Goal: Information Seeking & Learning: Learn about a topic

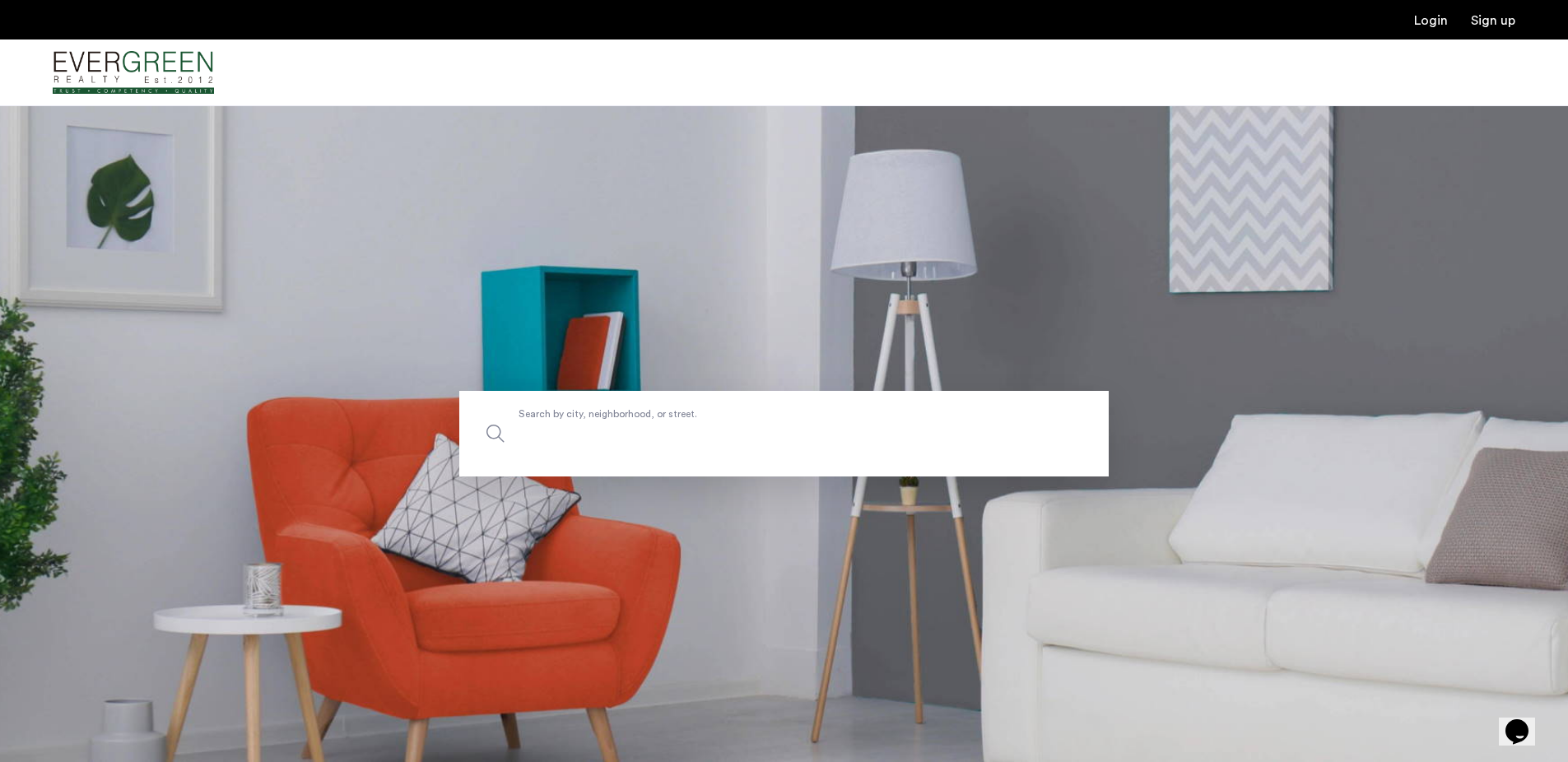
click at [576, 459] on input "Search by city, neighborhood, or street." at bounding box center [784, 434] width 650 height 86
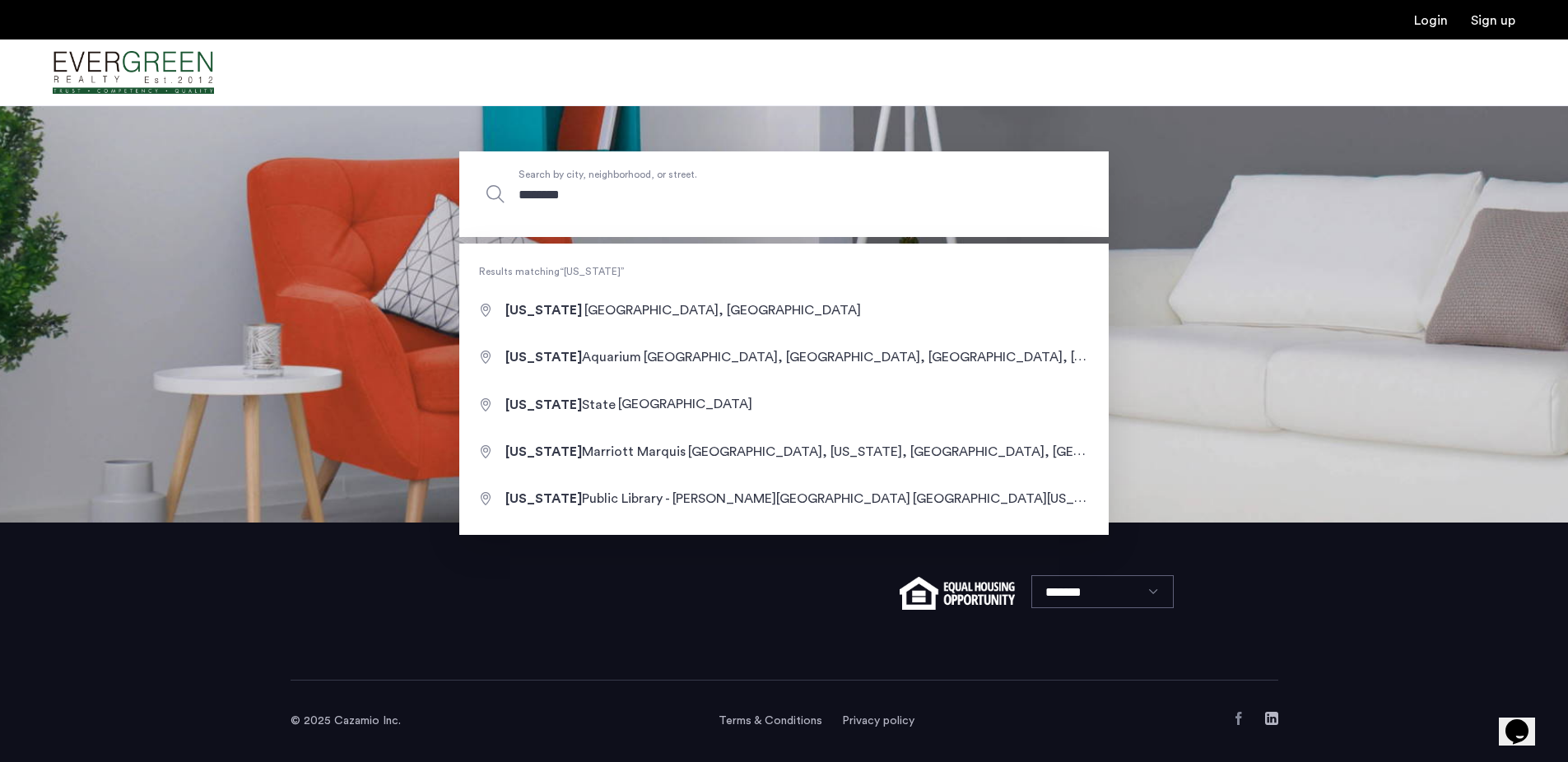
type input "**********"
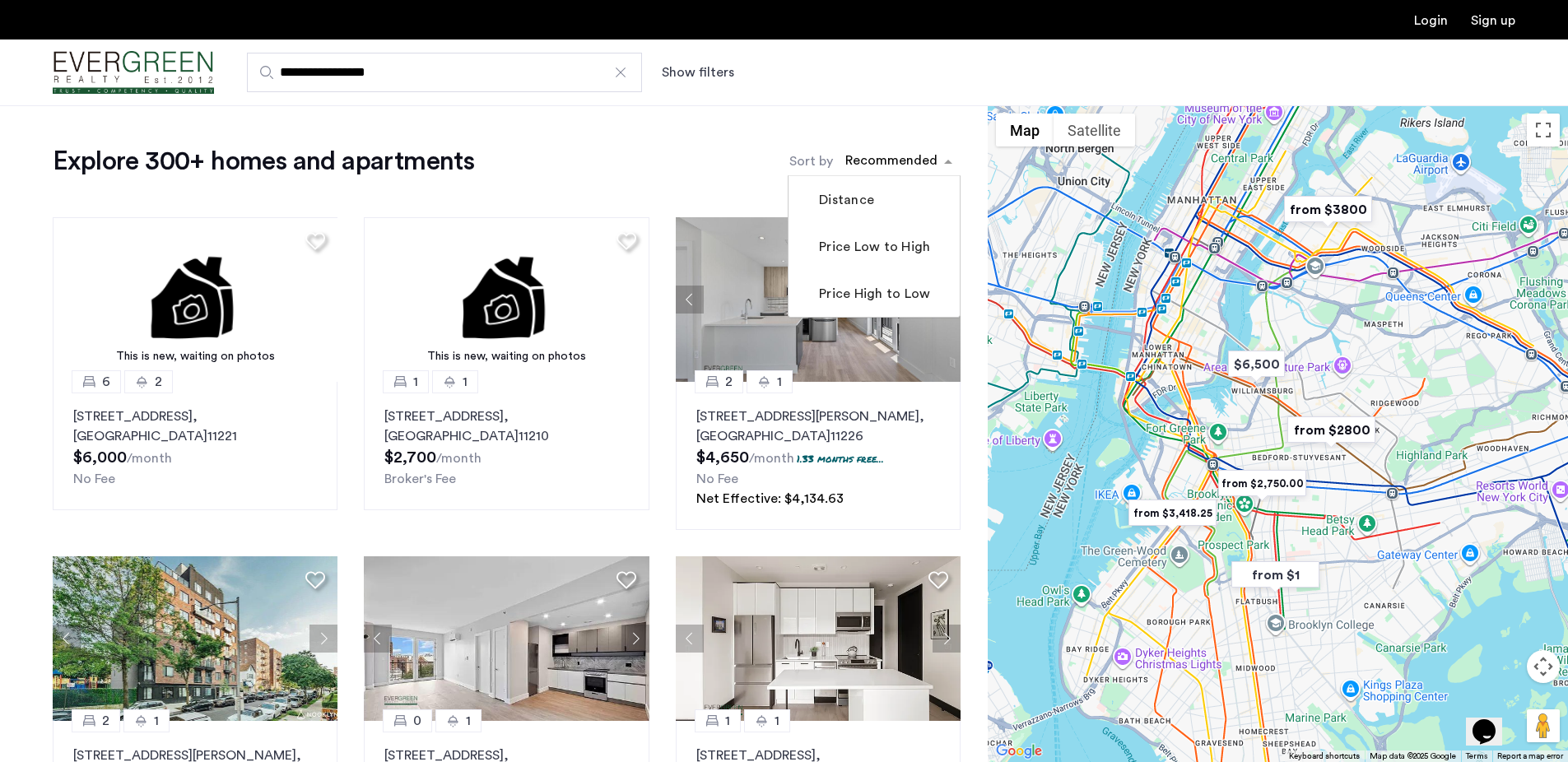
click at [886, 162] on div "sort-apartment" at bounding box center [891, 163] width 97 height 22
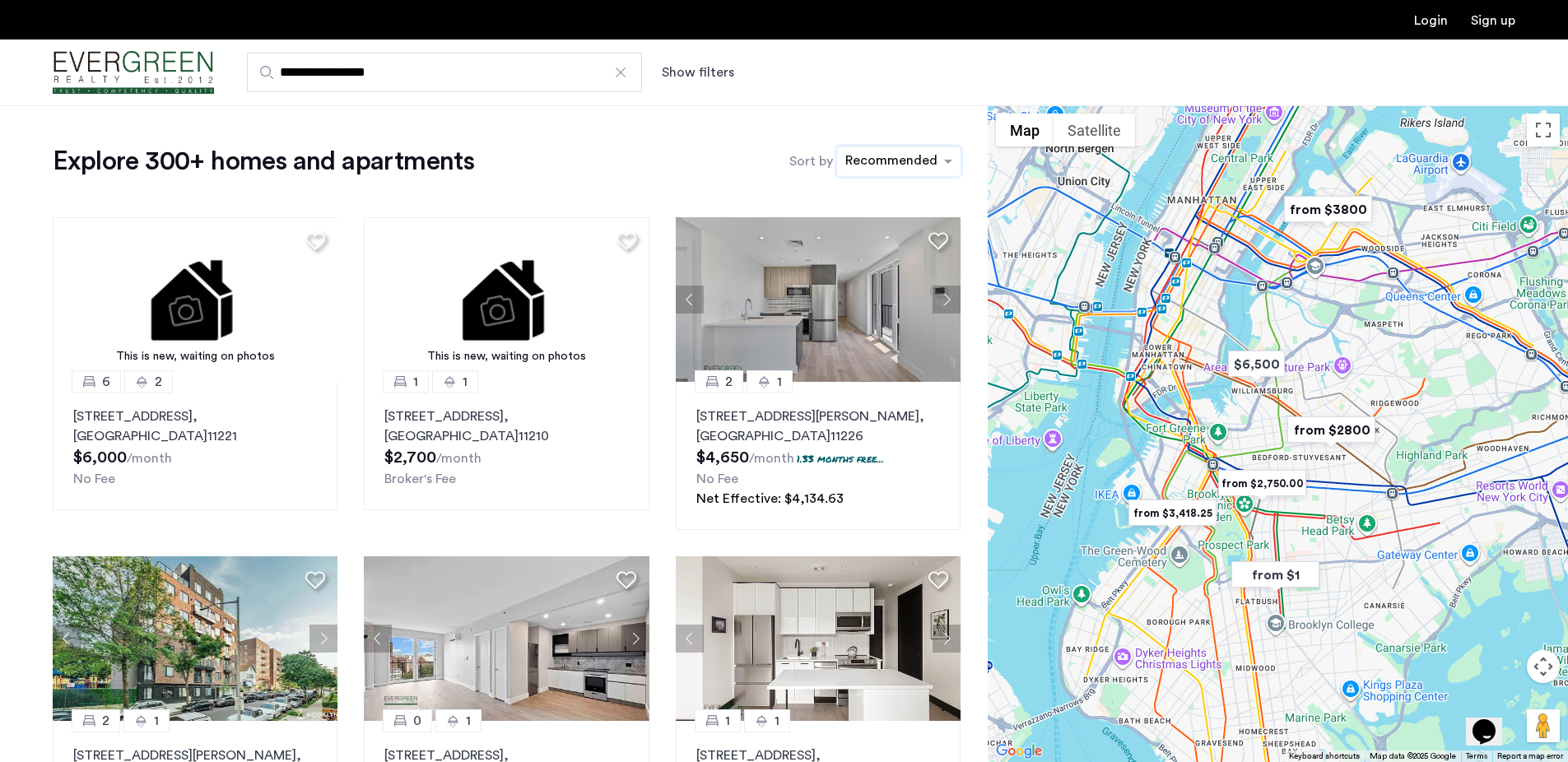
click at [897, 158] on div "sort-apartment" at bounding box center [891, 163] width 97 height 22
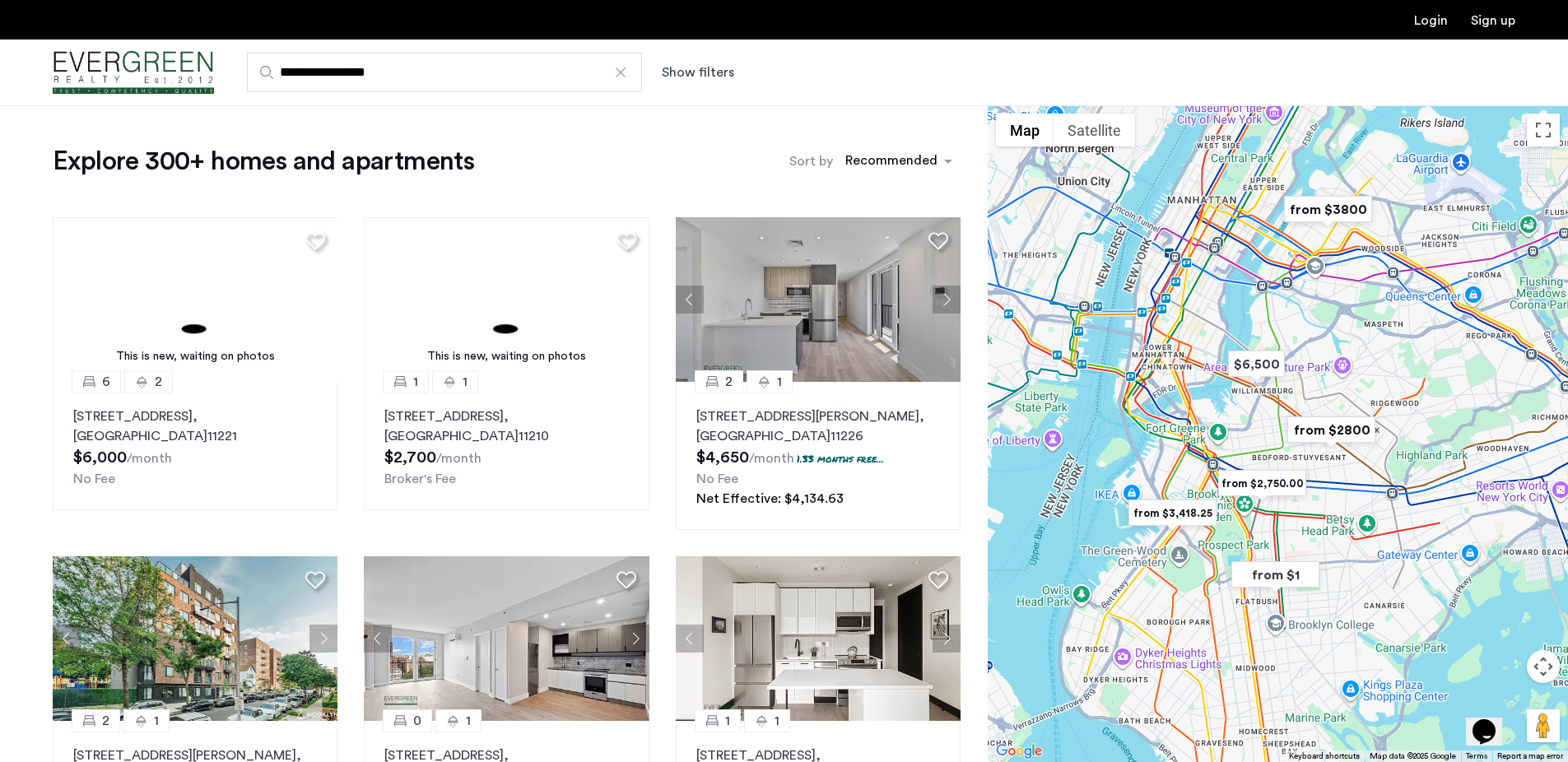
drag, startPoint x: 745, startPoint y: 69, endPoint x: 728, endPoint y: 70, distance: 17.0
click at [741, 71] on div "Show filters" at bounding box center [715, 72] width 105 height 20
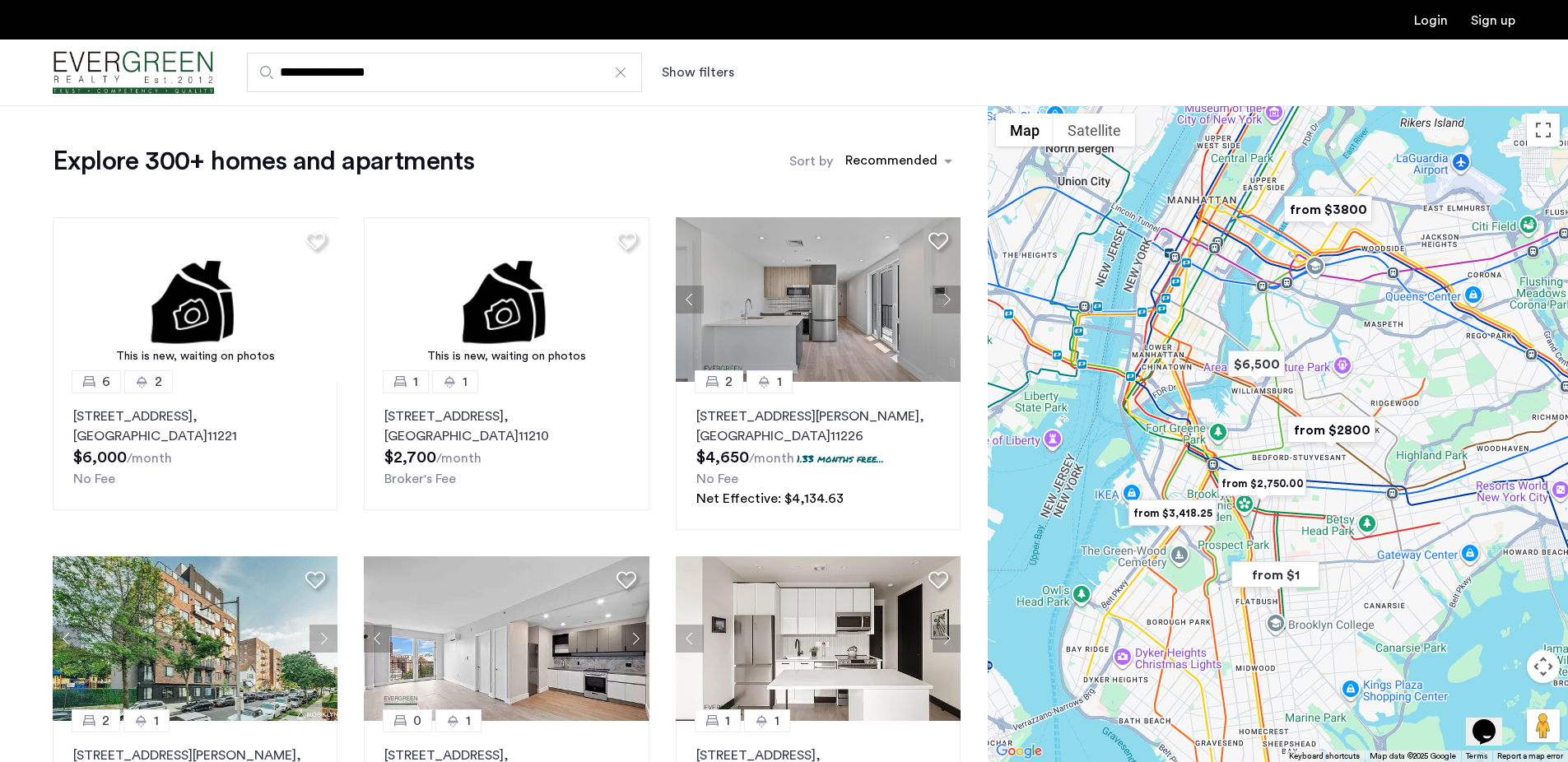
click at [724, 70] on button "Show filters" at bounding box center [698, 72] width 73 height 20
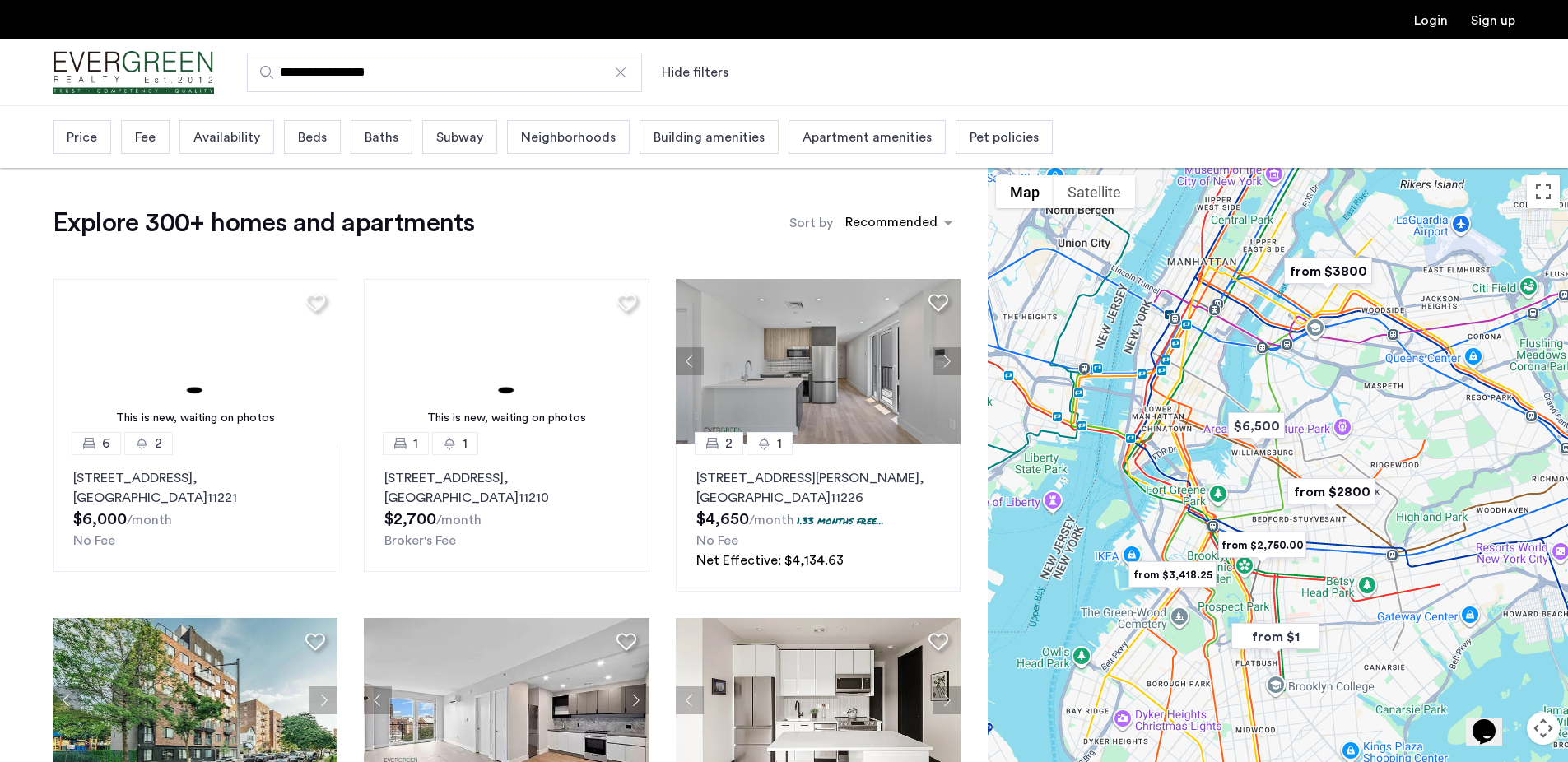
click at [311, 138] on span "Beds" at bounding box center [312, 138] width 29 height 20
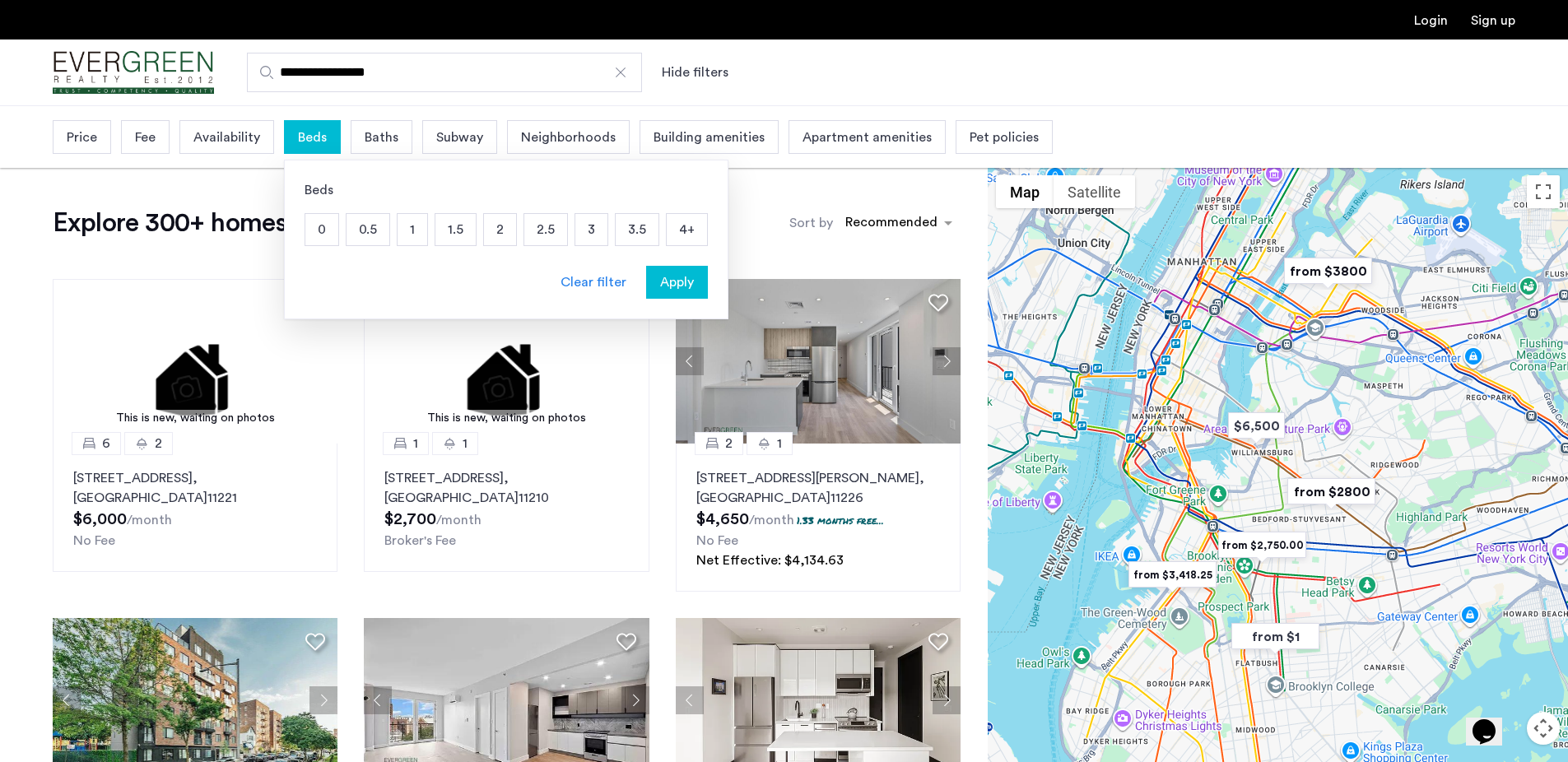
click at [424, 223] on p "1" at bounding box center [413, 229] width 30 height 32
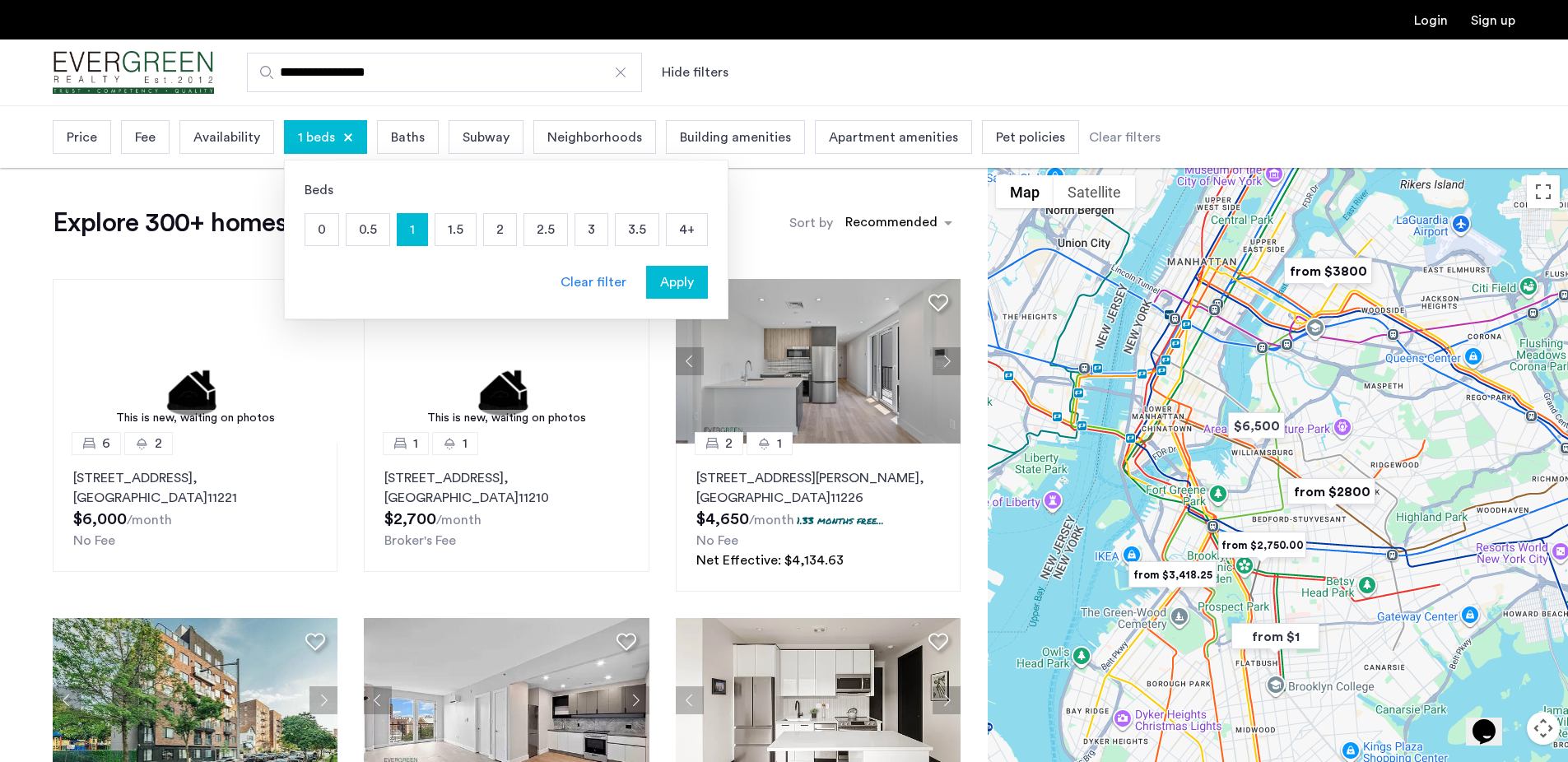
click at [65, 145] on div "Price" at bounding box center [81, 137] width 59 height 34
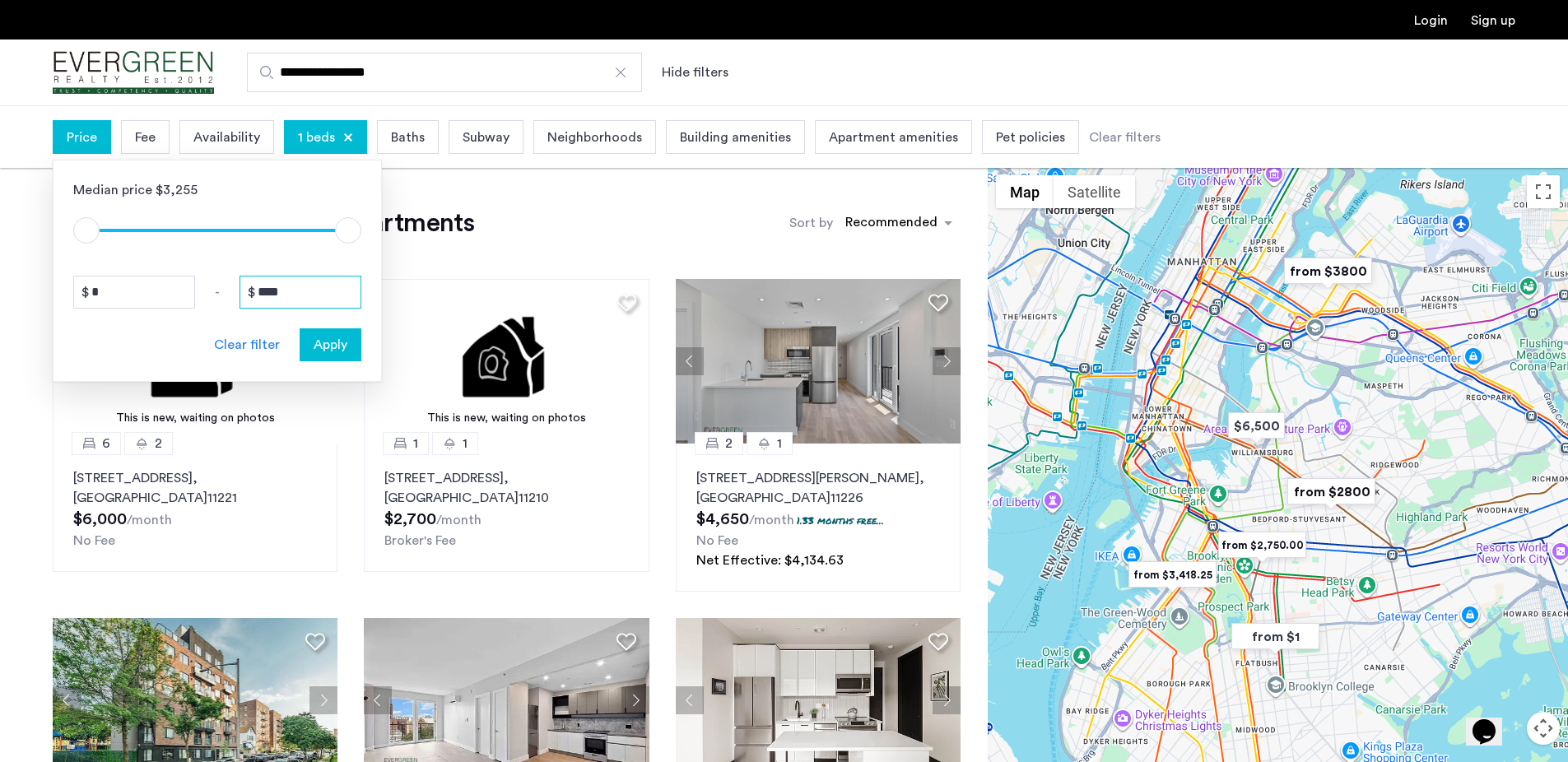
click at [275, 300] on input "****" at bounding box center [300, 293] width 122 height 33
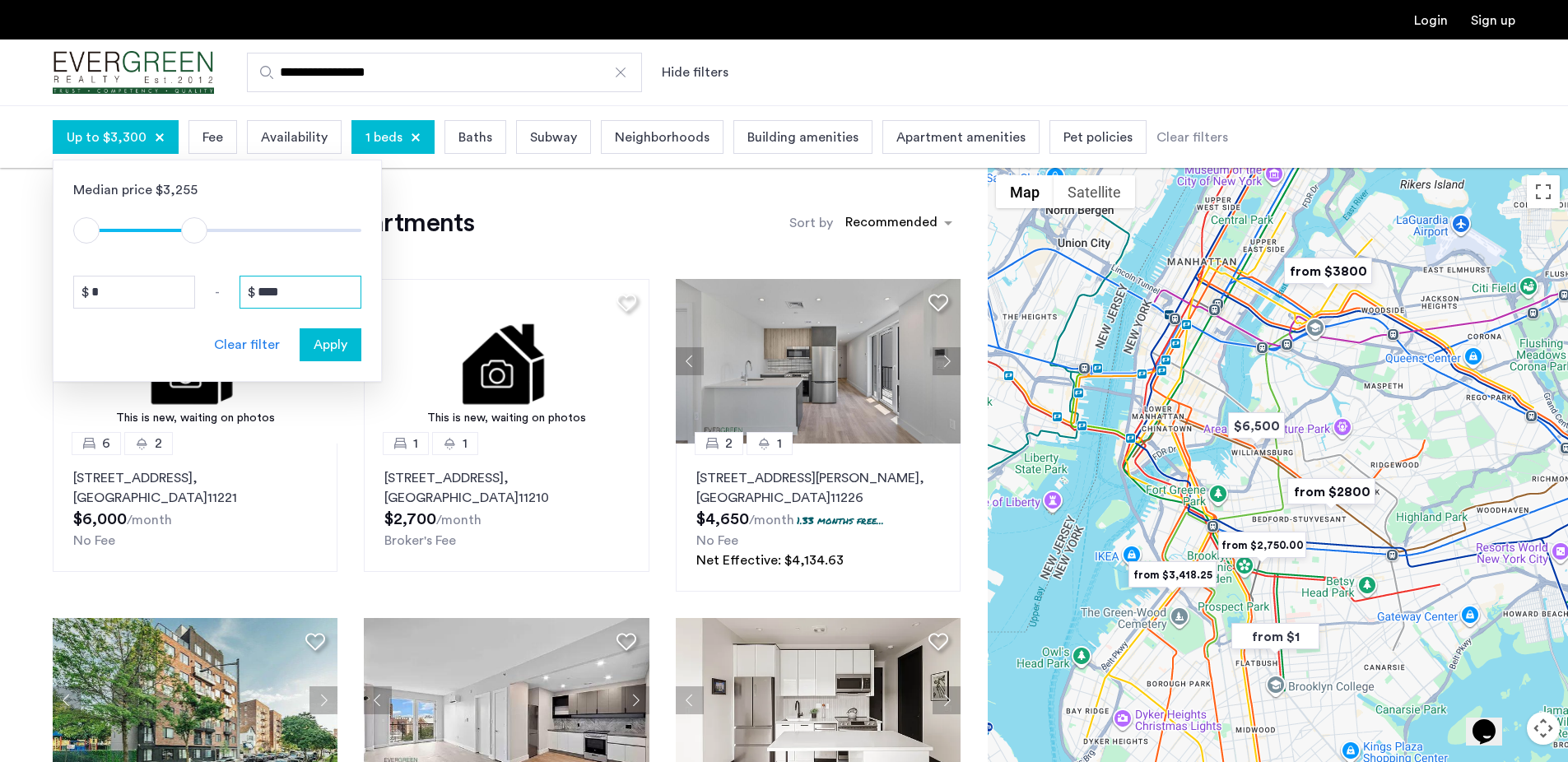
type input "****"
click at [314, 349] on span "Apply" at bounding box center [330, 345] width 34 height 20
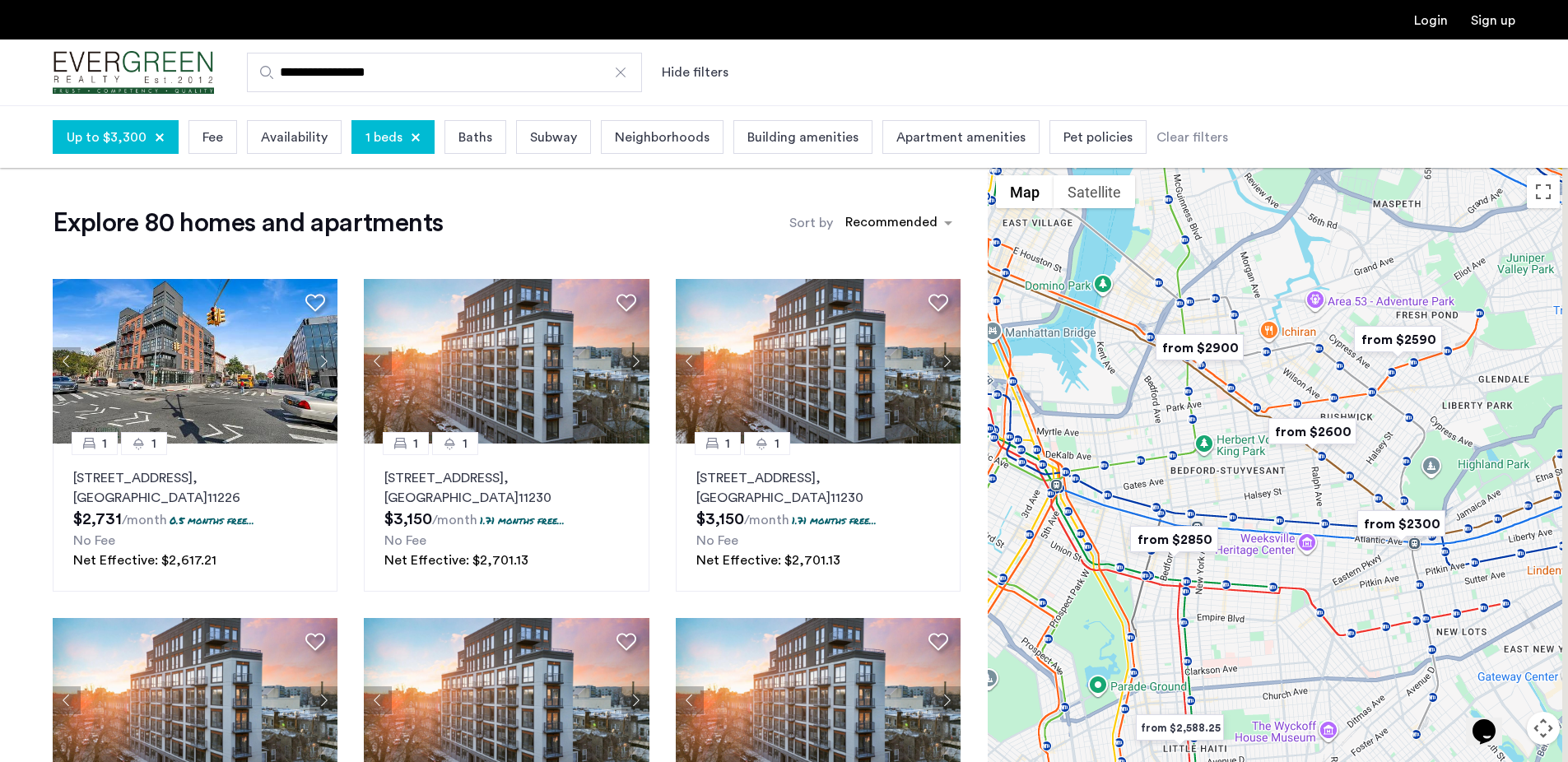
drag, startPoint x: 1141, startPoint y: 559, endPoint x: 1117, endPoint y: 668, distance: 111.6
click at [1117, 668] on div at bounding box center [1278, 496] width 581 height 657
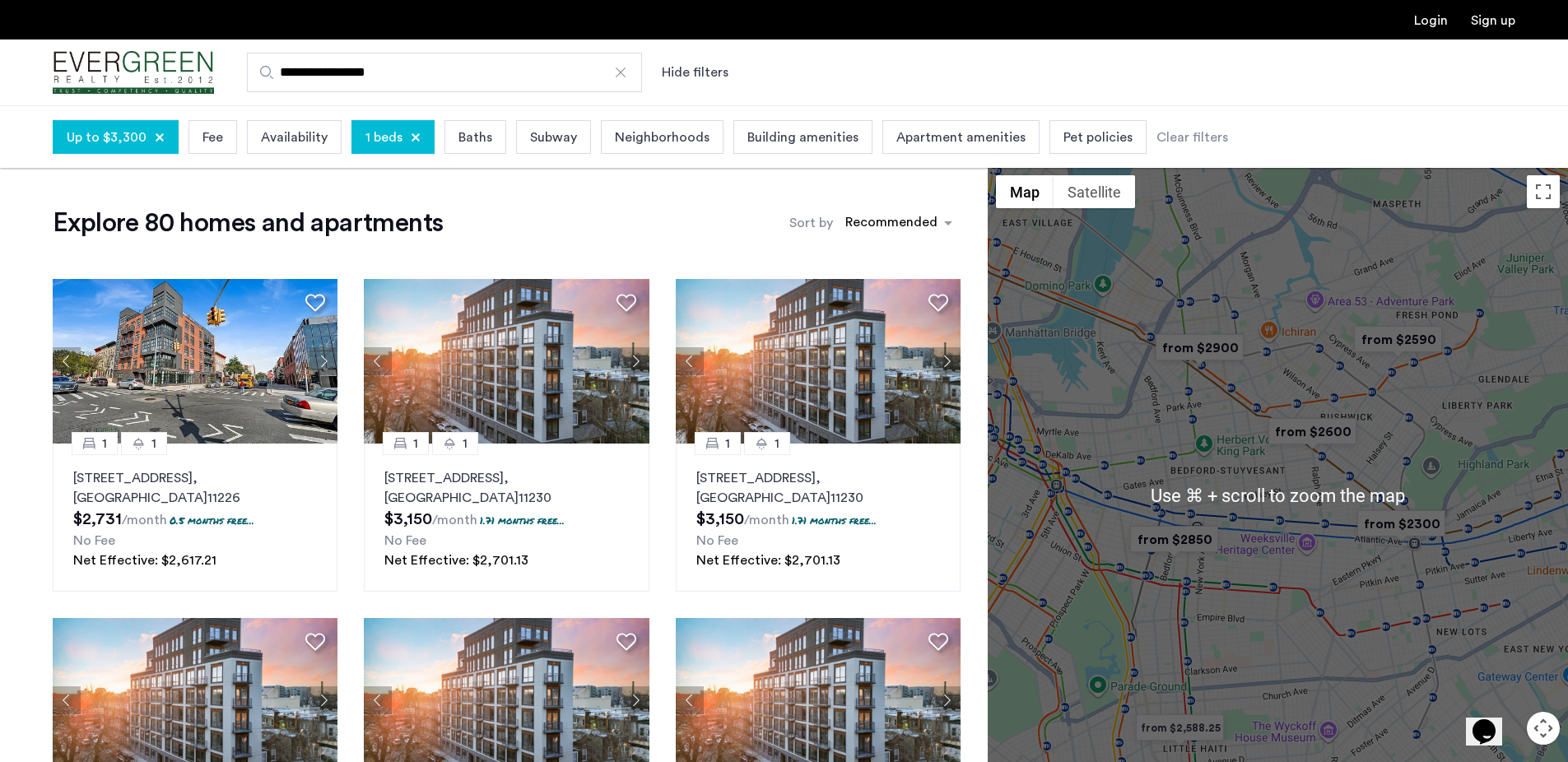
click at [1204, 416] on div at bounding box center [1278, 496] width 581 height 657
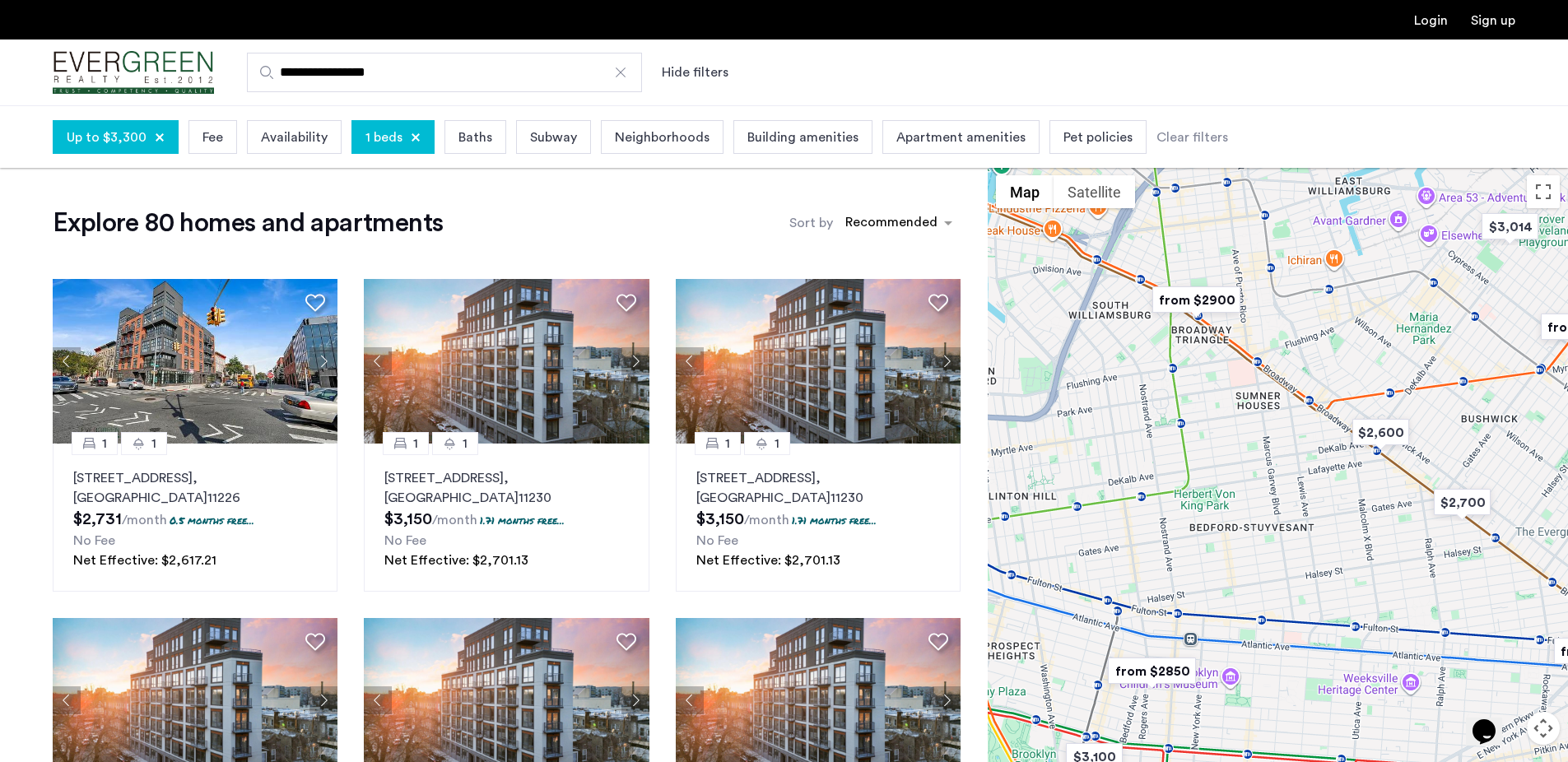
click at [1197, 301] on img "from $2900" at bounding box center [1197, 300] width 102 height 37
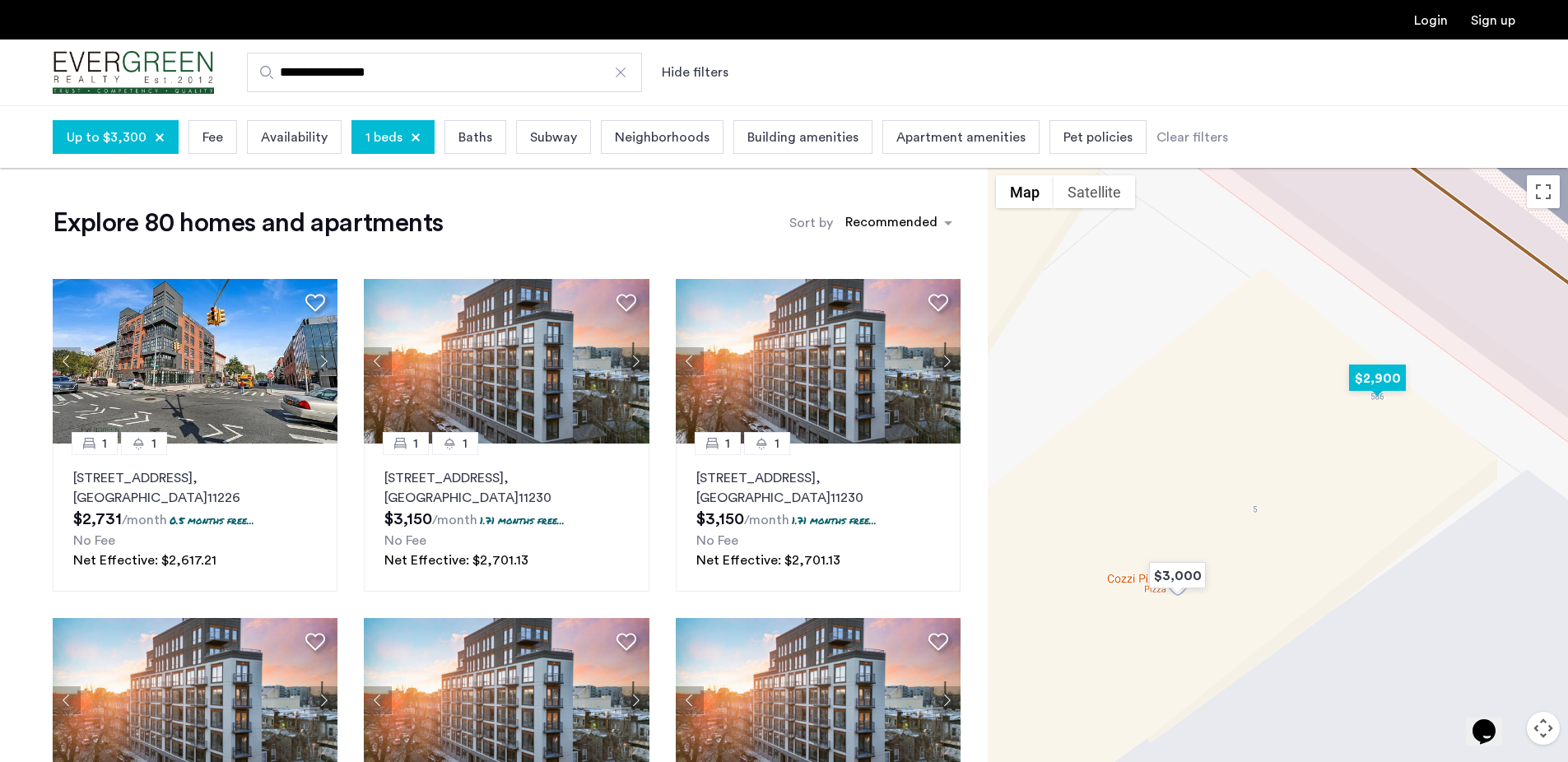
click at [1388, 378] on img "$2,900" at bounding box center [1378, 378] width 70 height 37
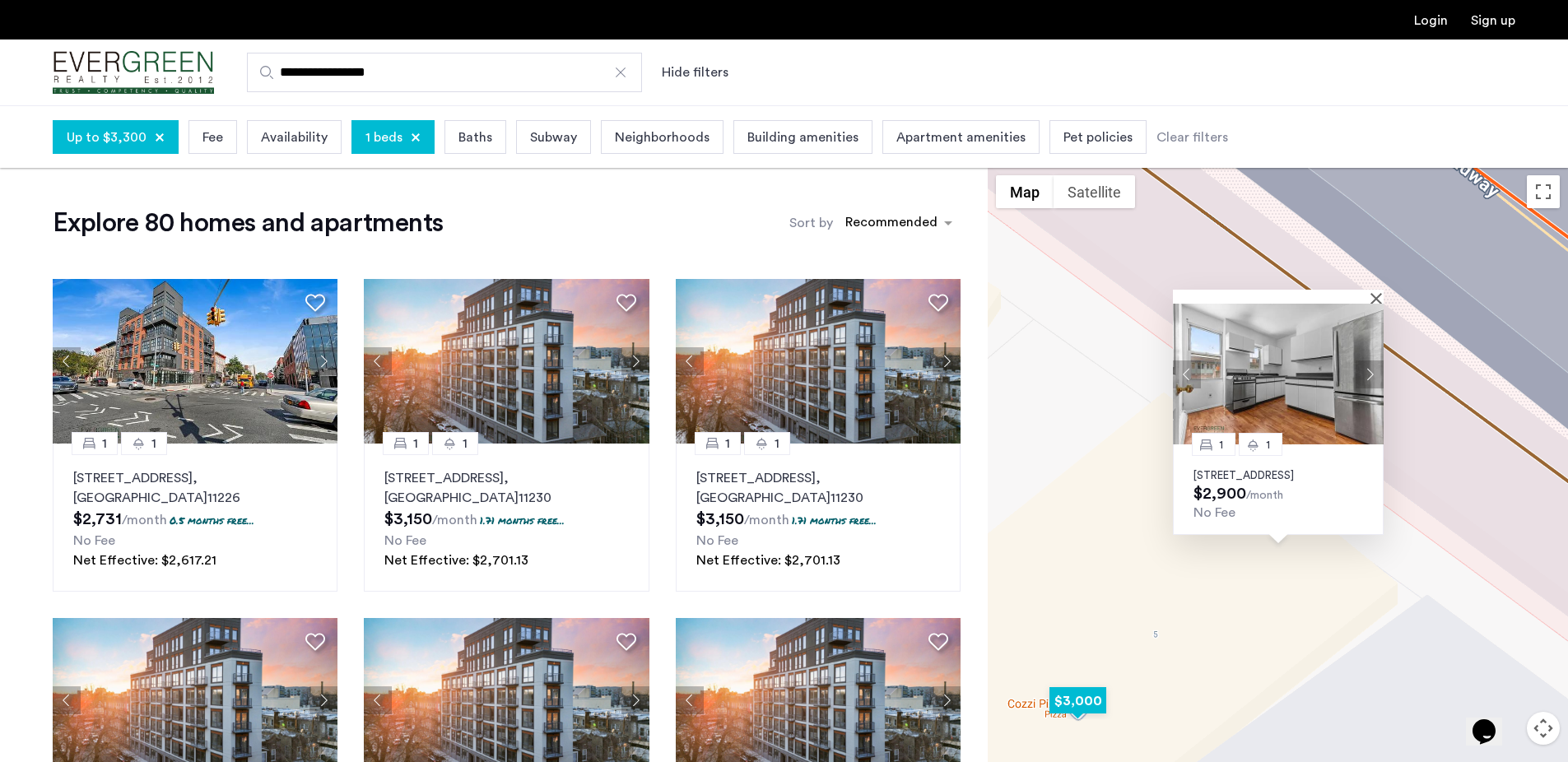
click at [1059, 713] on img "$3,000" at bounding box center [1078, 701] width 70 height 37
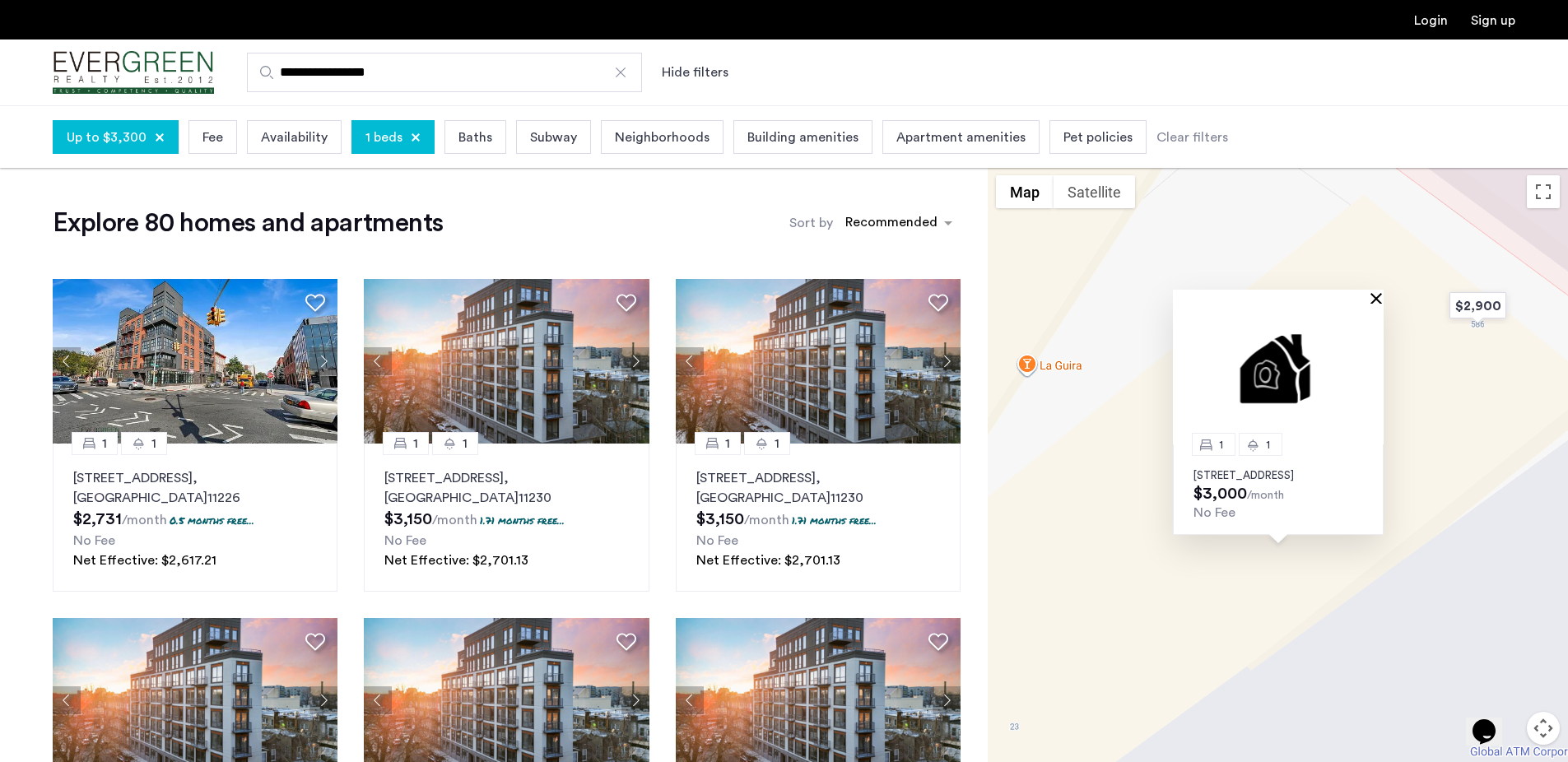
click at [1380, 293] on button "Close" at bounding box center [1380, 298] width 11 height 11
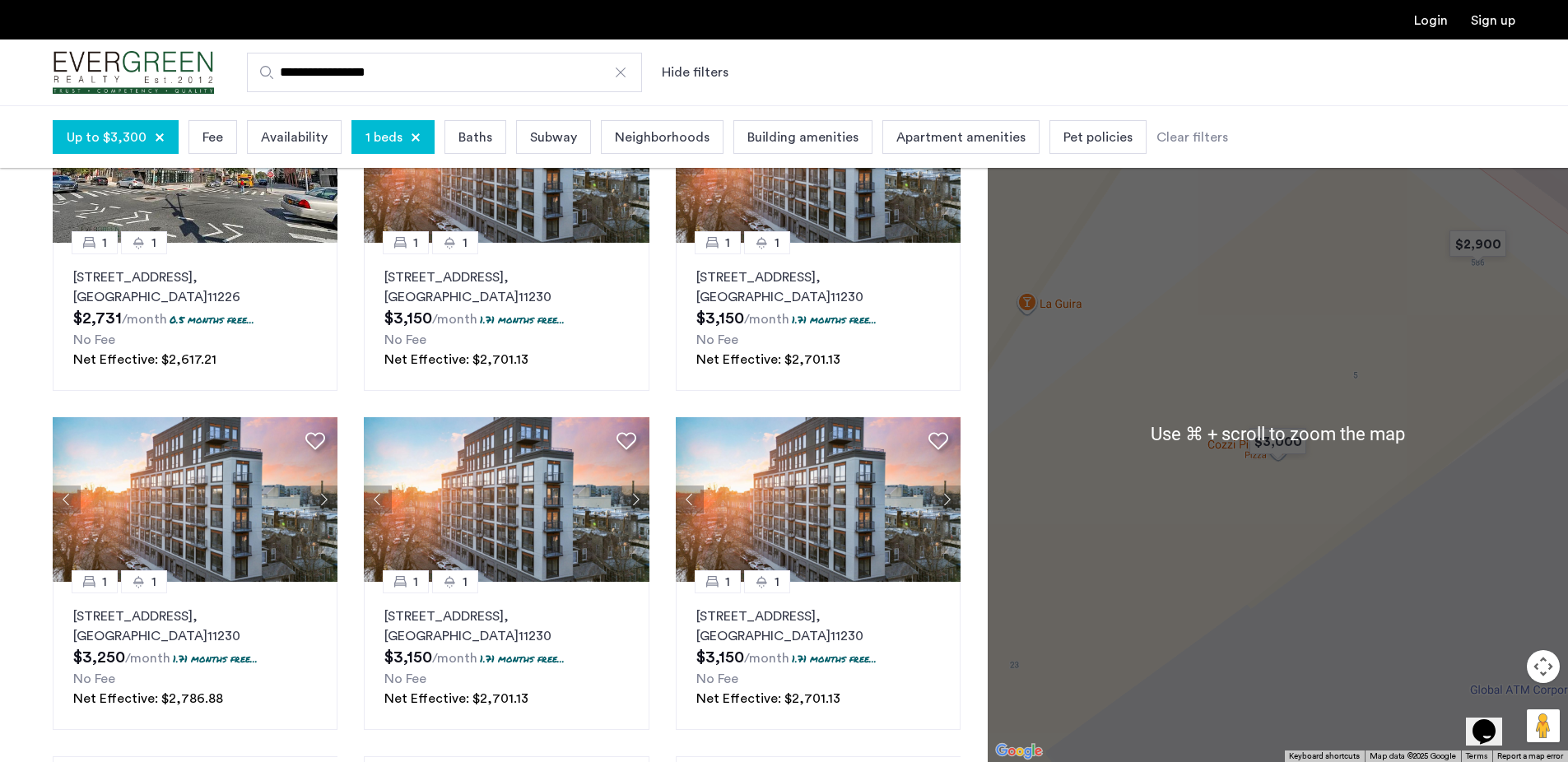
scroll to position [12, 0]
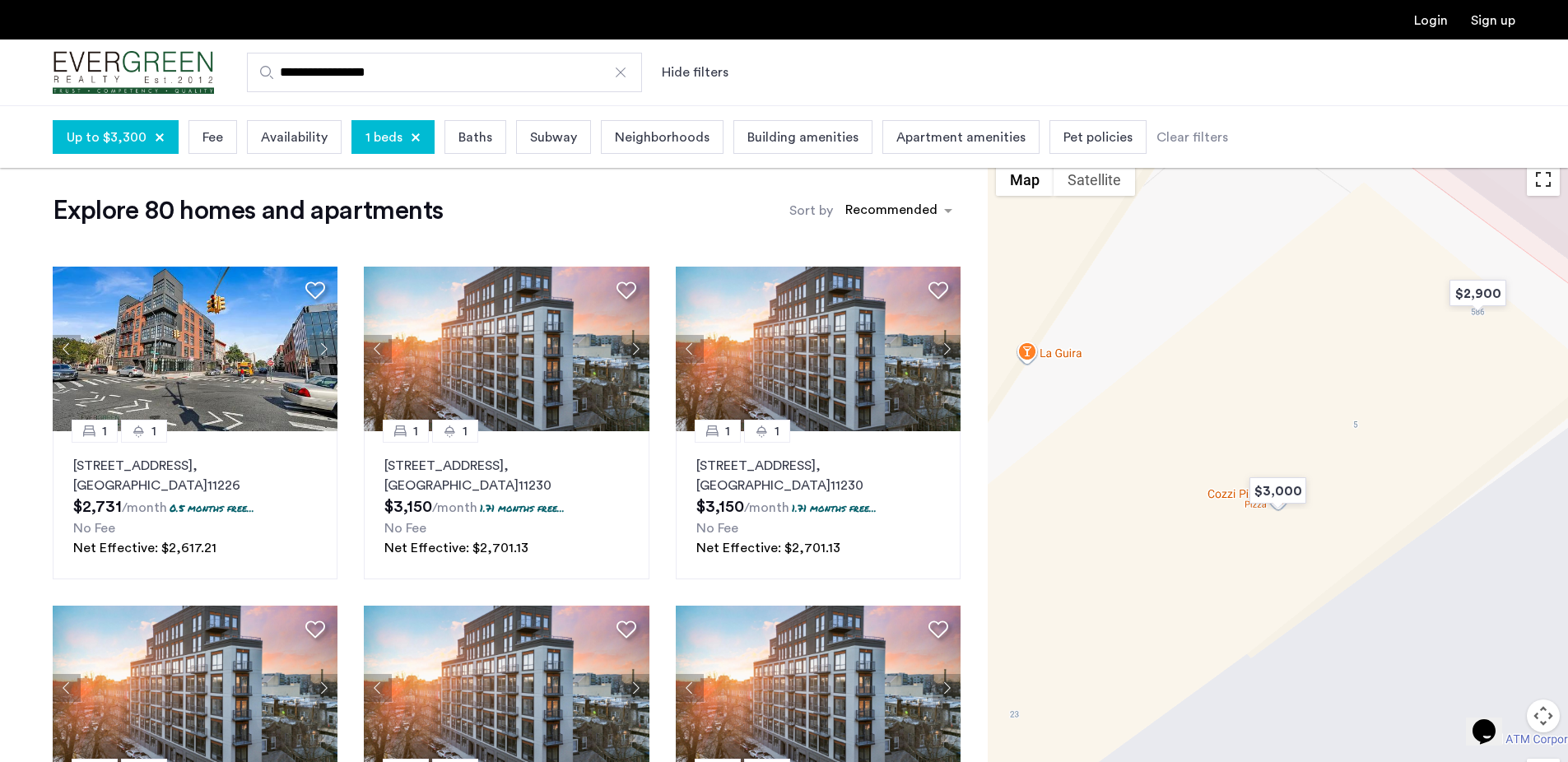
click at [1538, 185] on button "Toggle fullscreen view" at bounding box center [1543, 180] width 33 height 33
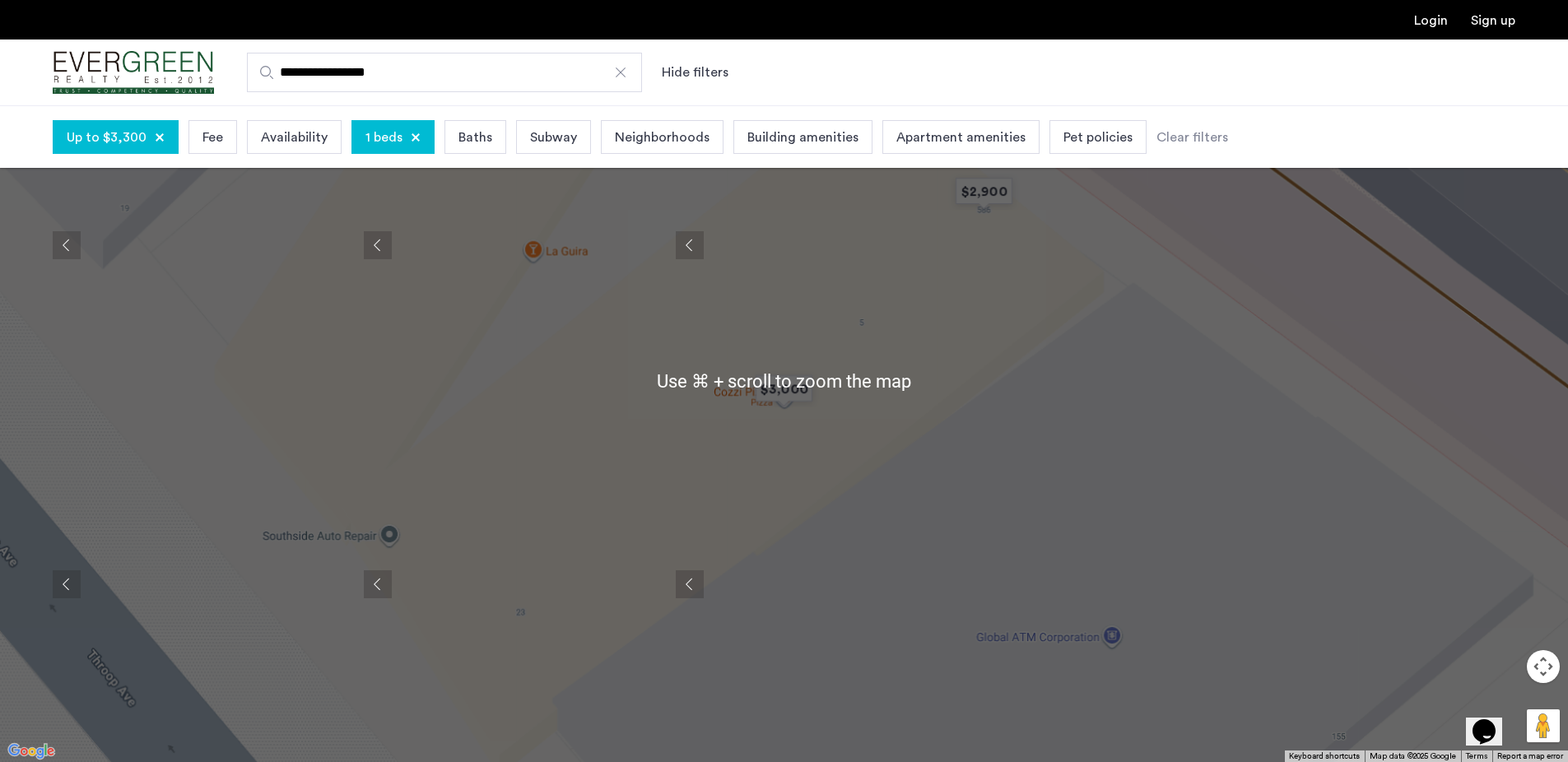
scroll to position [264, 0]
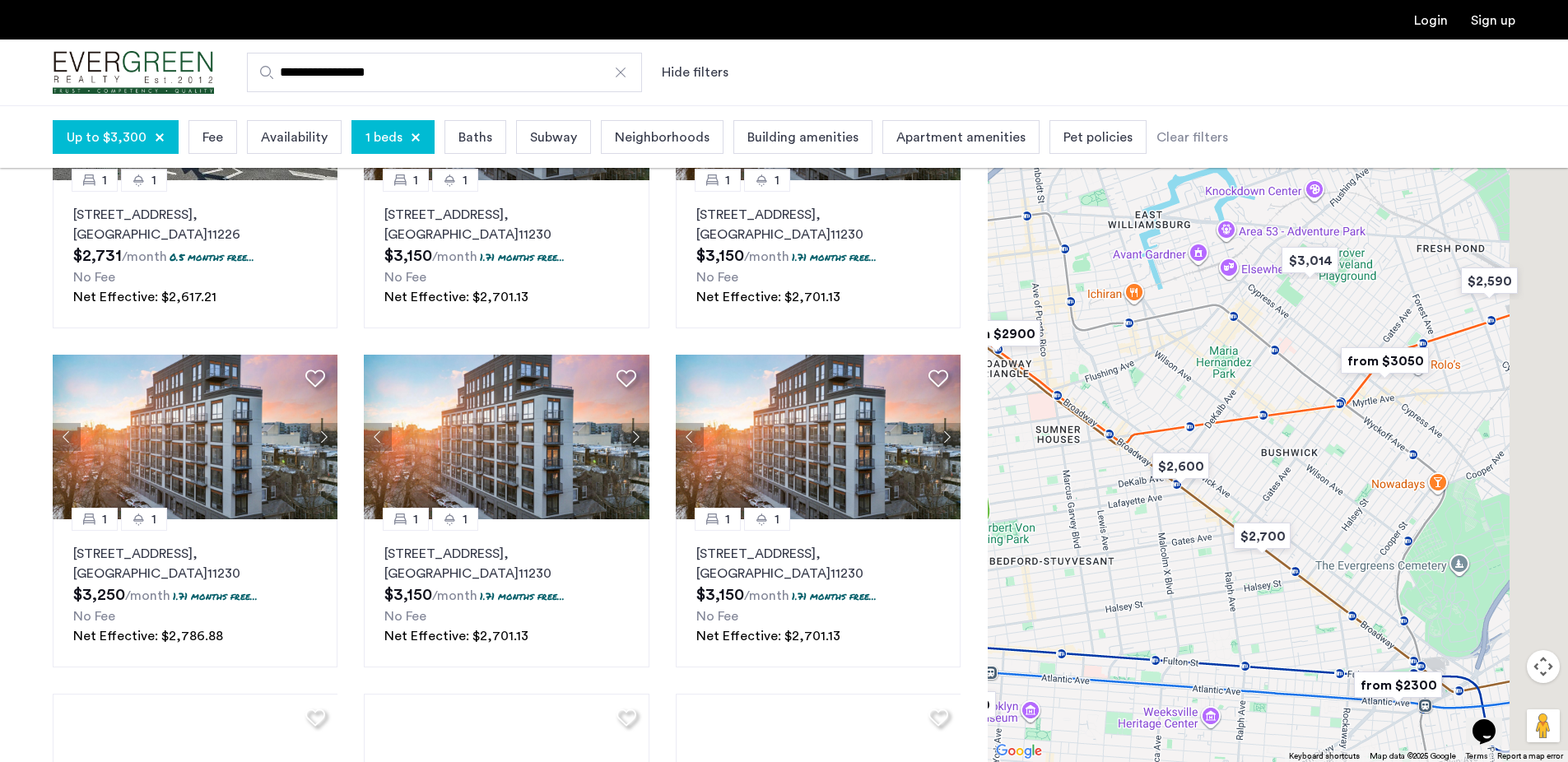
drag, startPoint x: 1415, startPoint y: 347, endPoint x: 1084, endPoint y: 273, distance: 339.2
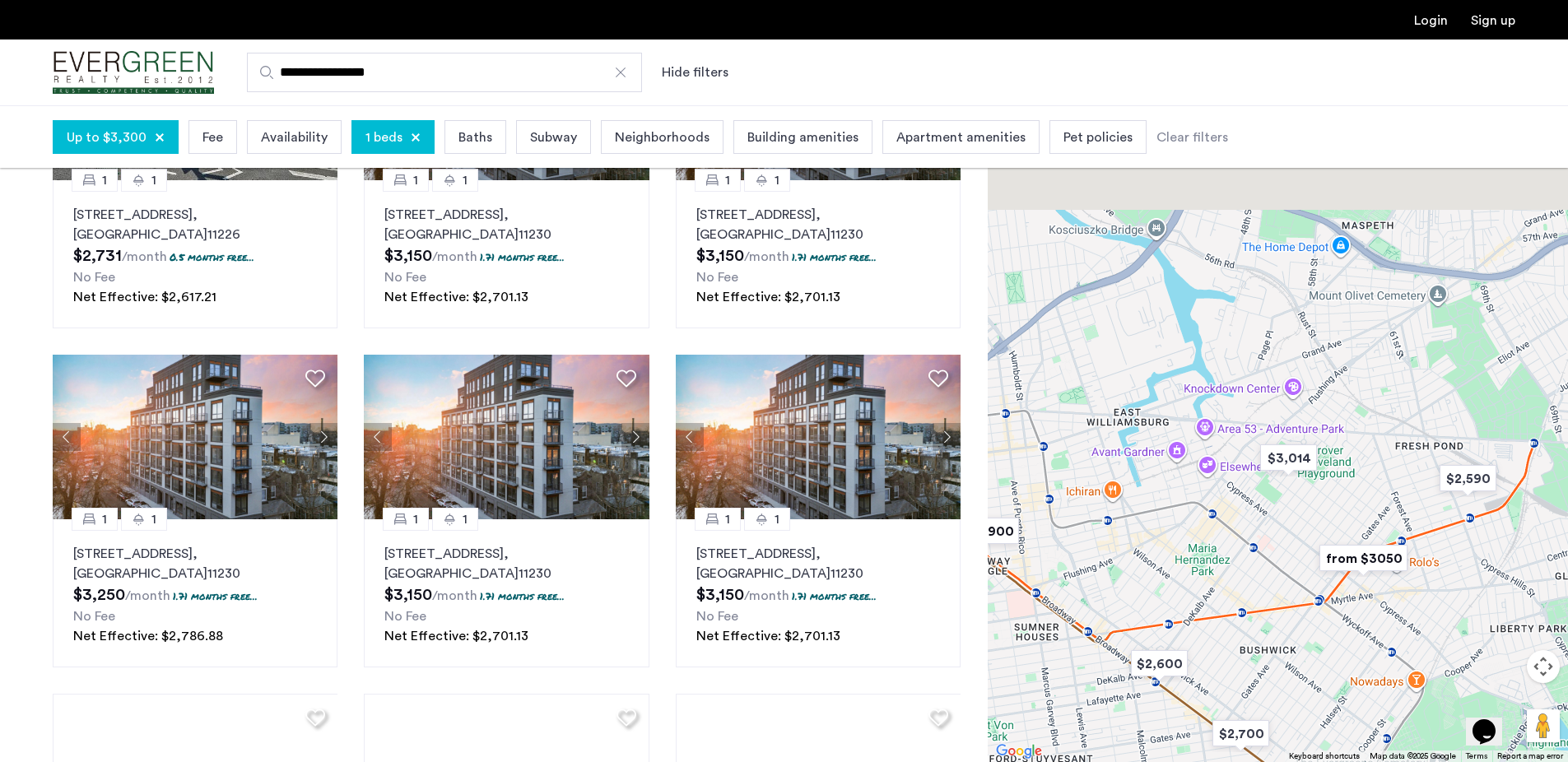
drag, startPoint x: 1236, startPoint y: 301, endPoint x: 1225, endPoint y: 507, distance: 206.3
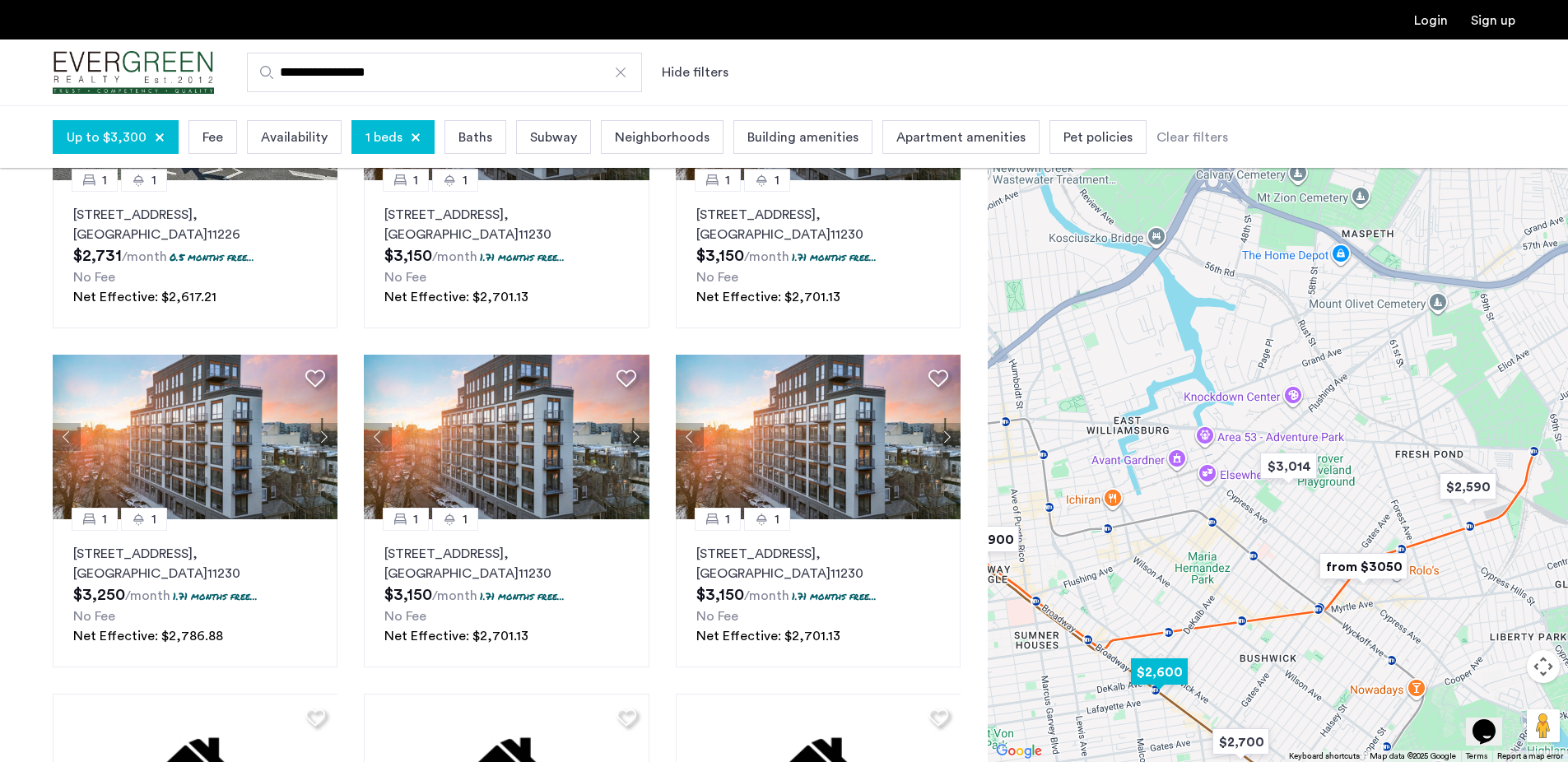
click at [1172, 675] on img "$2,600" at bounding box center [1160, 672] width 70 height 37
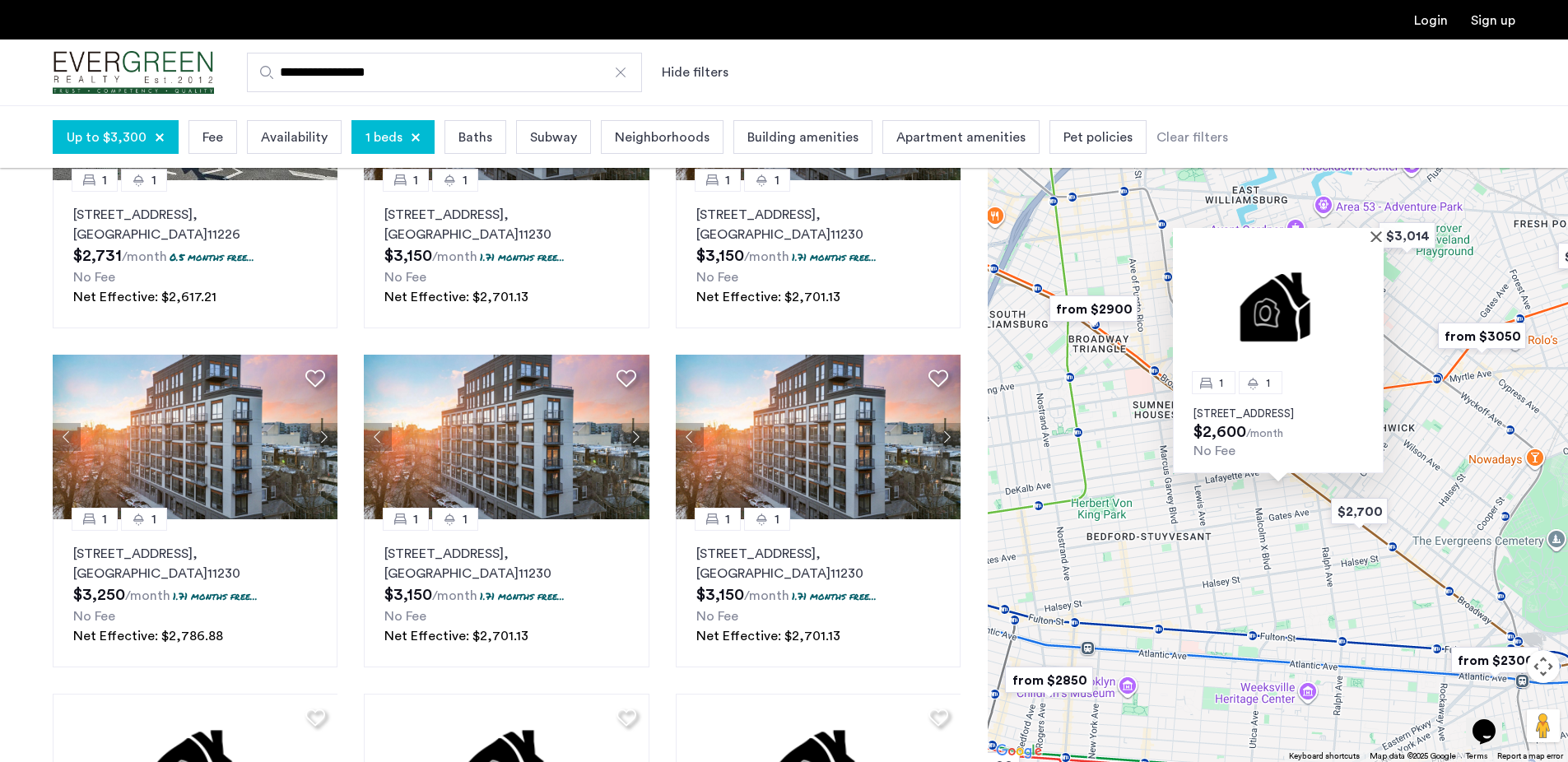
click at [1296, 303] on img at bounding box center [1278, 312] width 211 height 141
click at [1479, 363] on div "1 1 1153 Broadway, Unit 1A, Brooklyn, NY 11221 $2,600 /month No Fee" at bounding box center [1278, 434] width 581 height 657
click at [1467, 327] on img "from $3050" at bounding box center [1482, 336] width 102 height 37
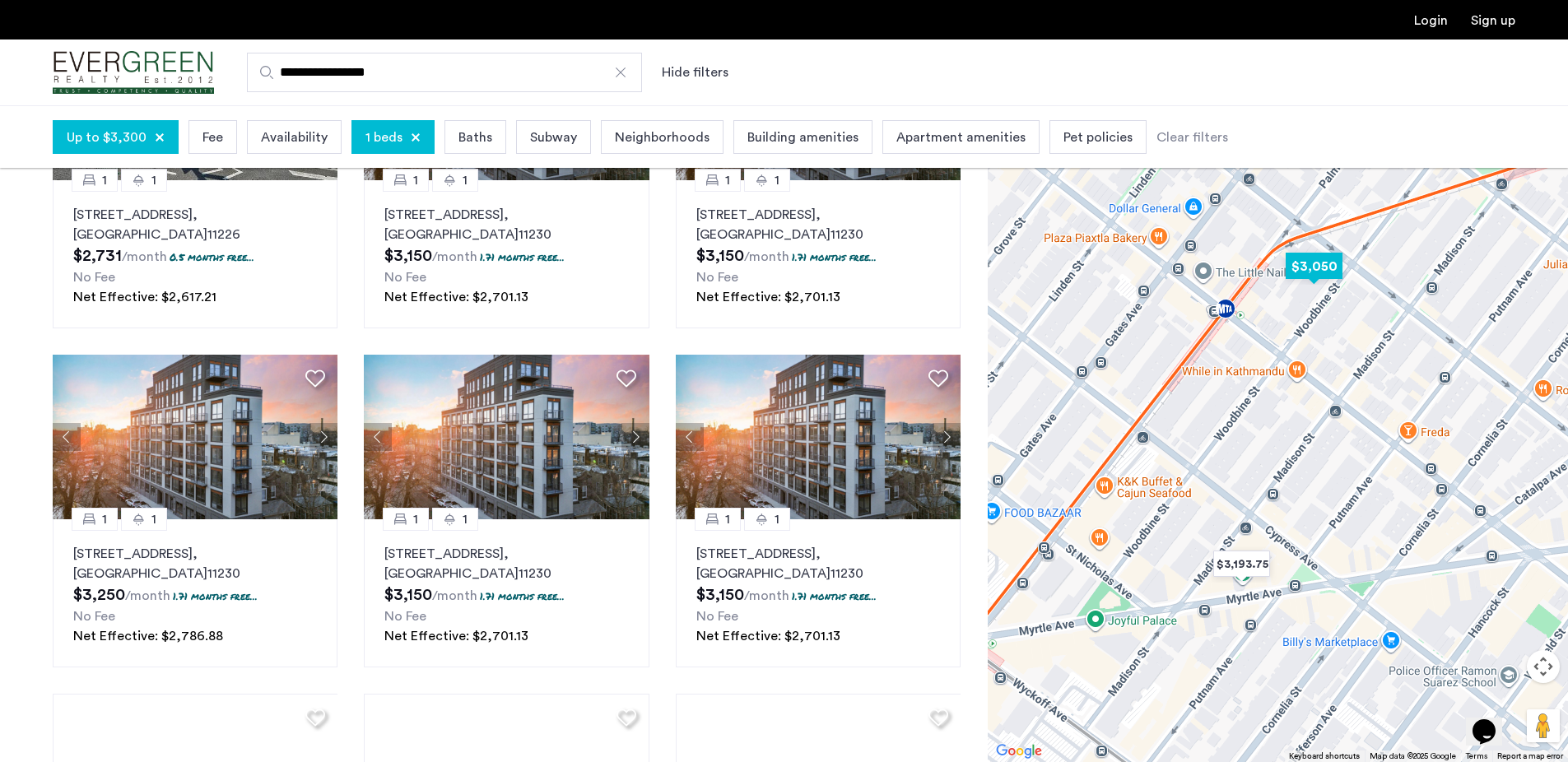
click at [1317, 265] on img "$3,050" at bounding box center [1315, 266] width 70 height 37
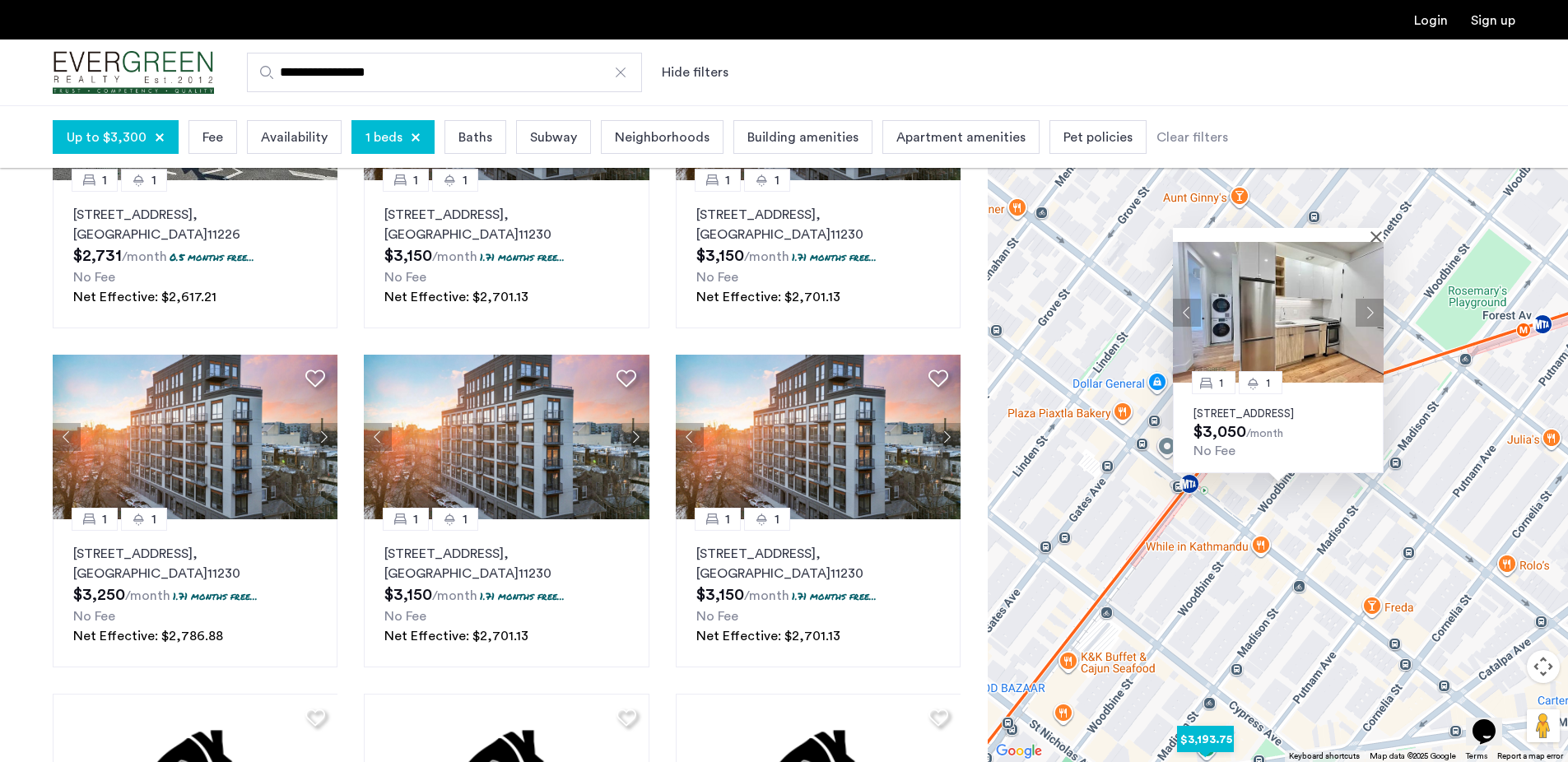
click at [1230, 737] on img "$3,193.75" at bounding box center [1205, 739] width 70 height 37
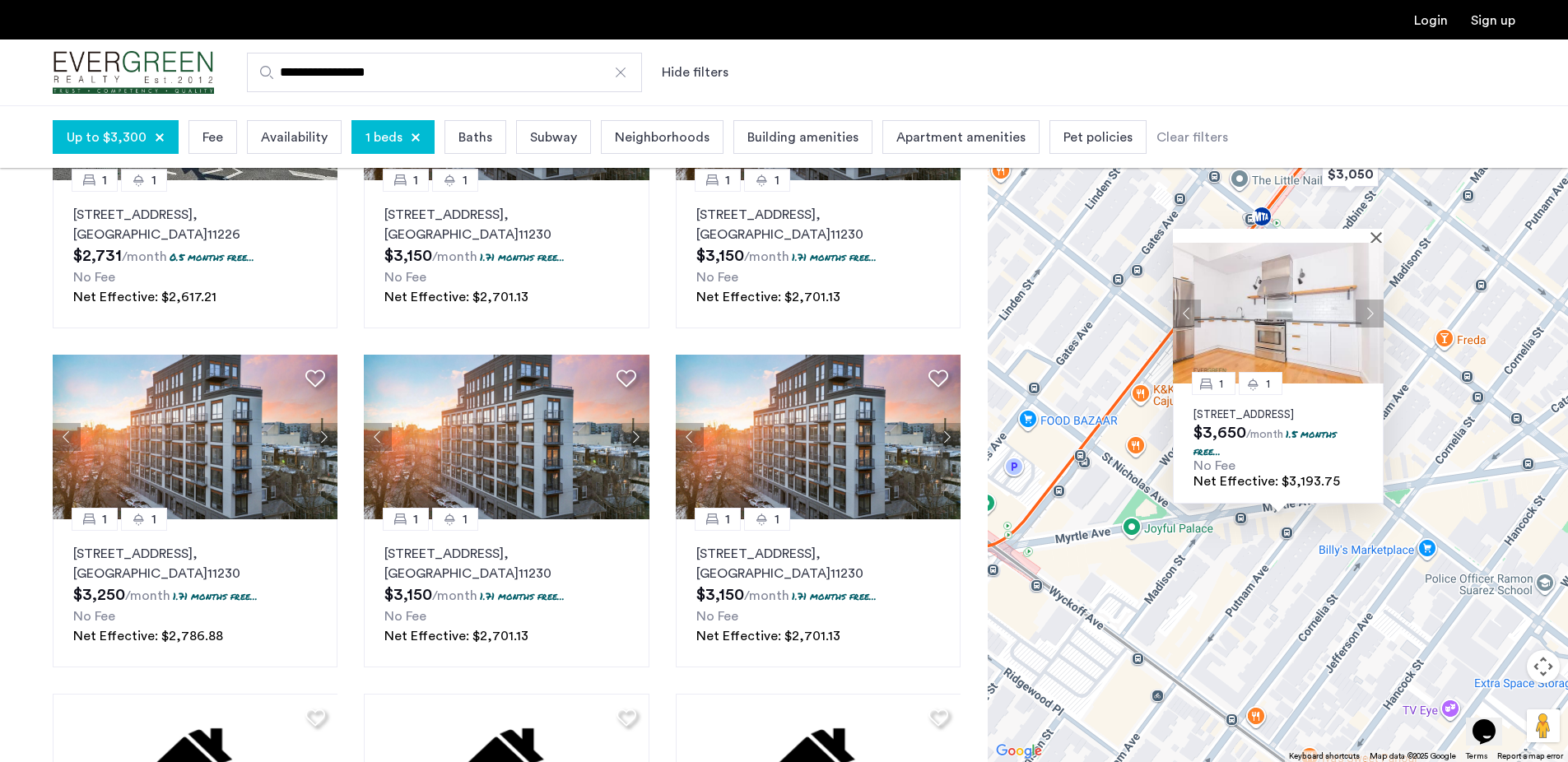
click at [1270, 616] on div "1 1 55-27 Myrtle Ave Ridgewood,..., Unit 402, Queens, NY 11385 $3,650 /month 1.…" at bounding box center [1278, 434] width 581 height 657
click at [1376, 231] on button "Close" at bounding box center [1380, 236] width 11 height 11
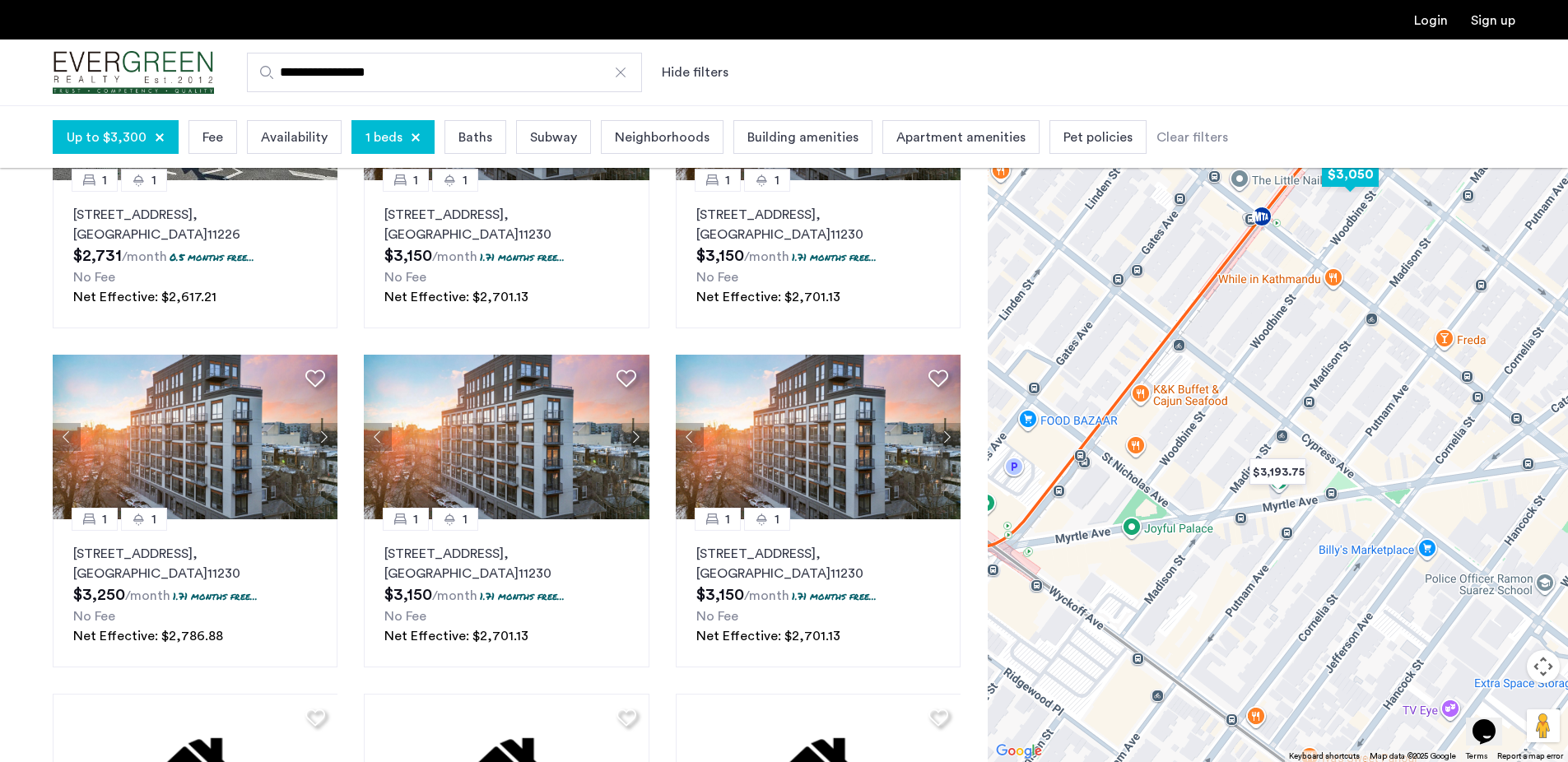
click at [1342, 181] on img "$3,050" at bounding box center [1351, 174] width 70 height 37
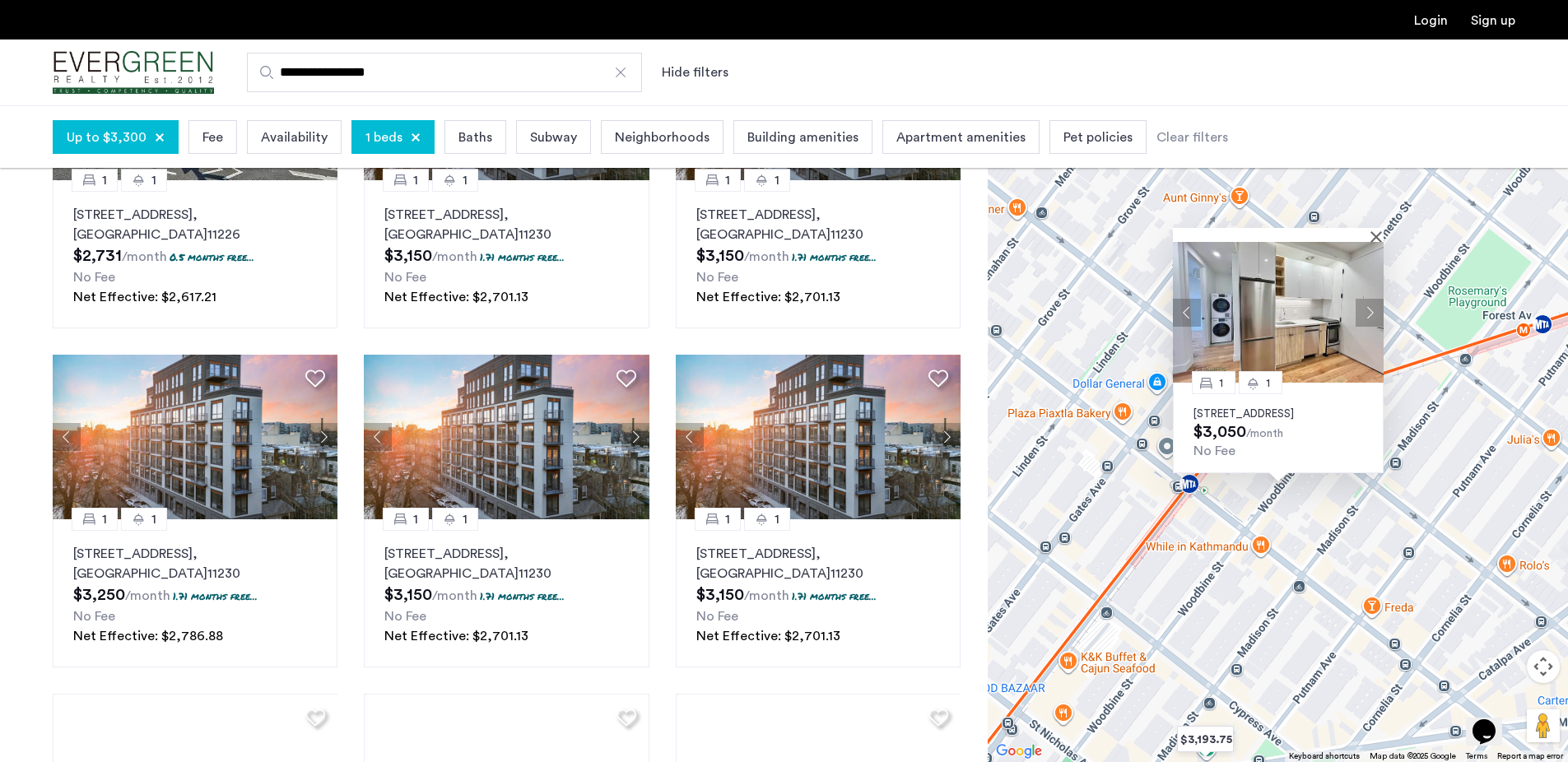
click at [1296, 353] on img at bounding box center [1278, 312] width 211 height 141
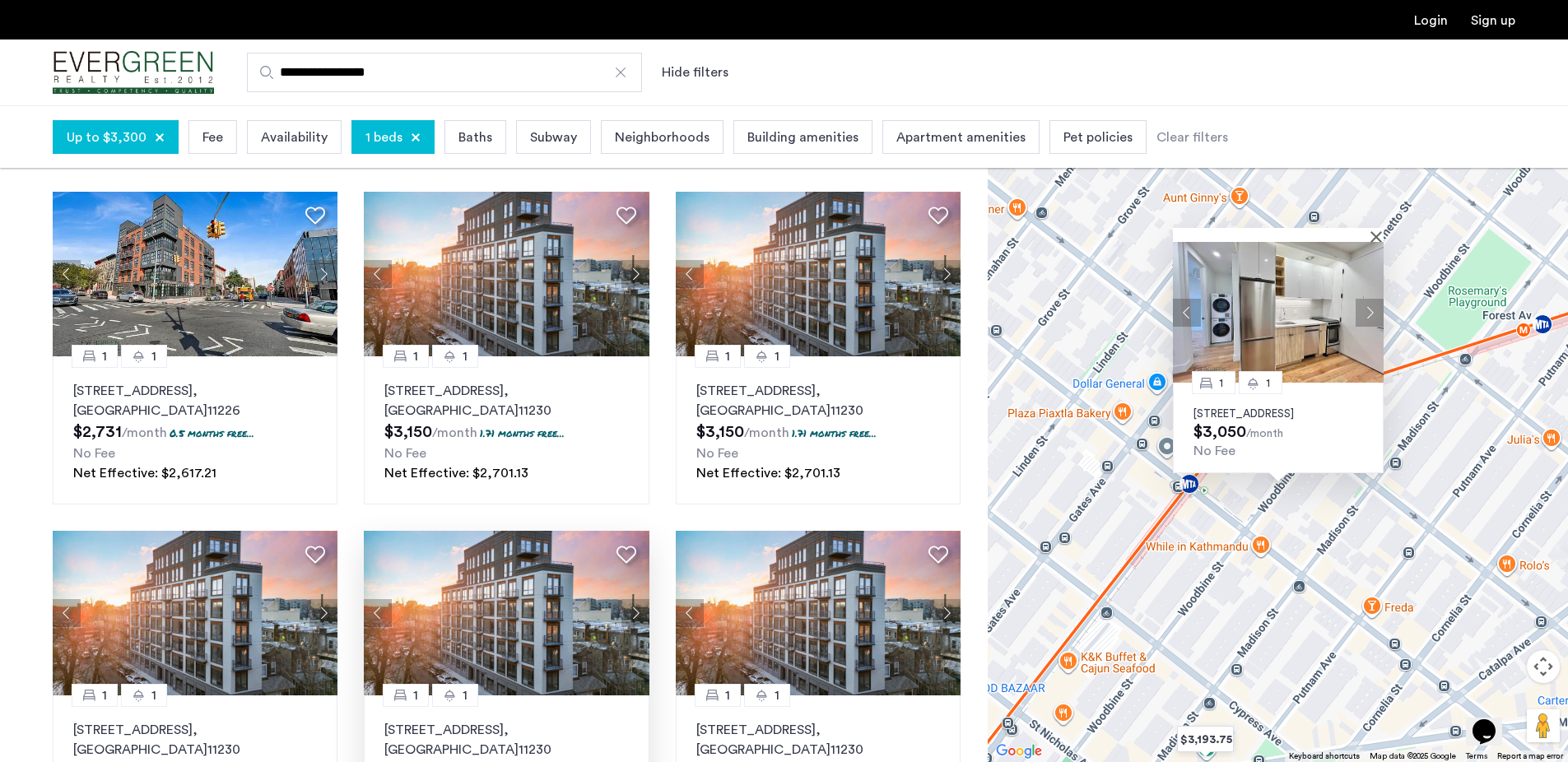
scroll to position [0, 0]
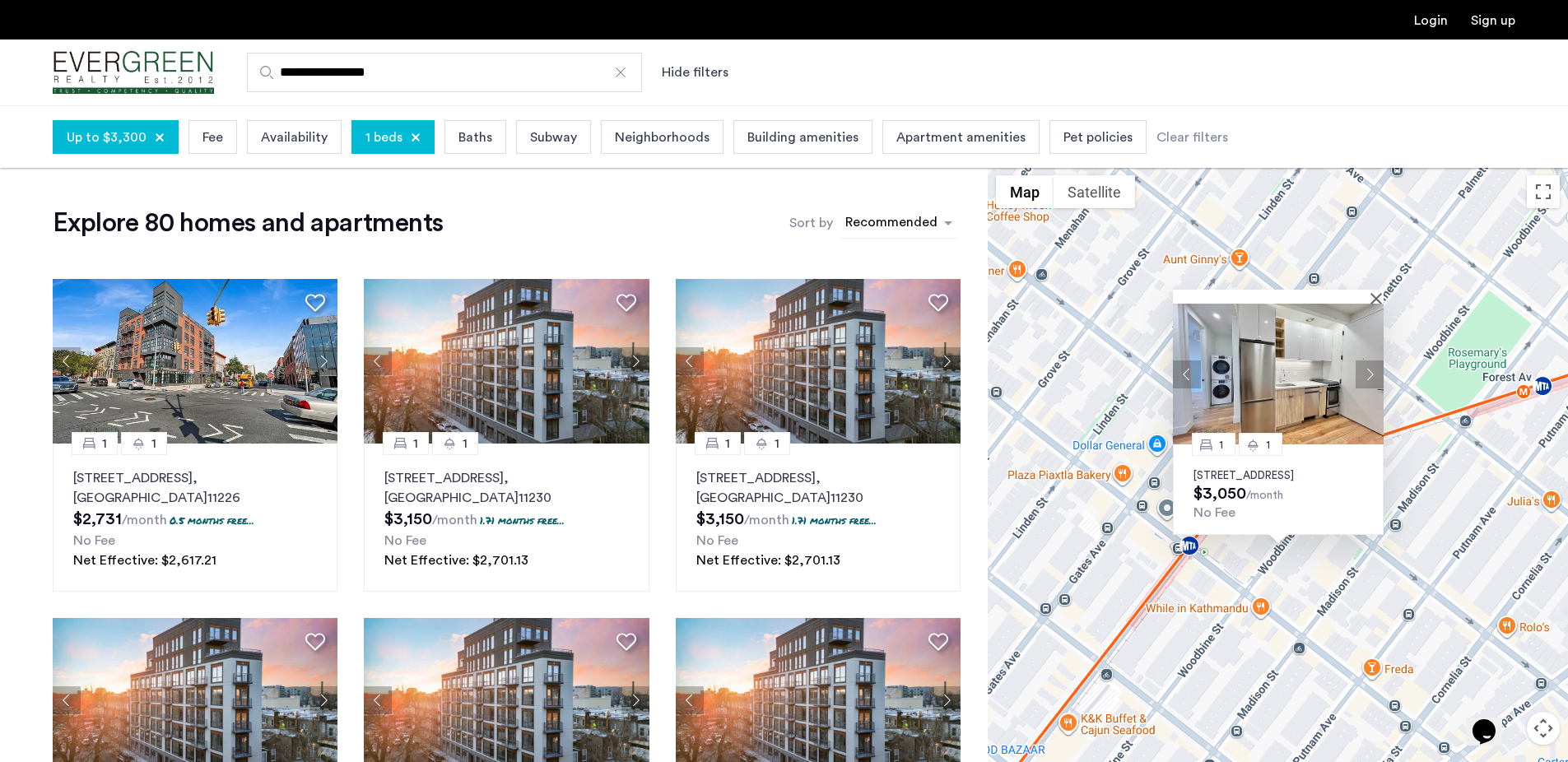
click at [907, 223] on div "sort-apartment" at bounding box center [891, 224] width 97 height 22
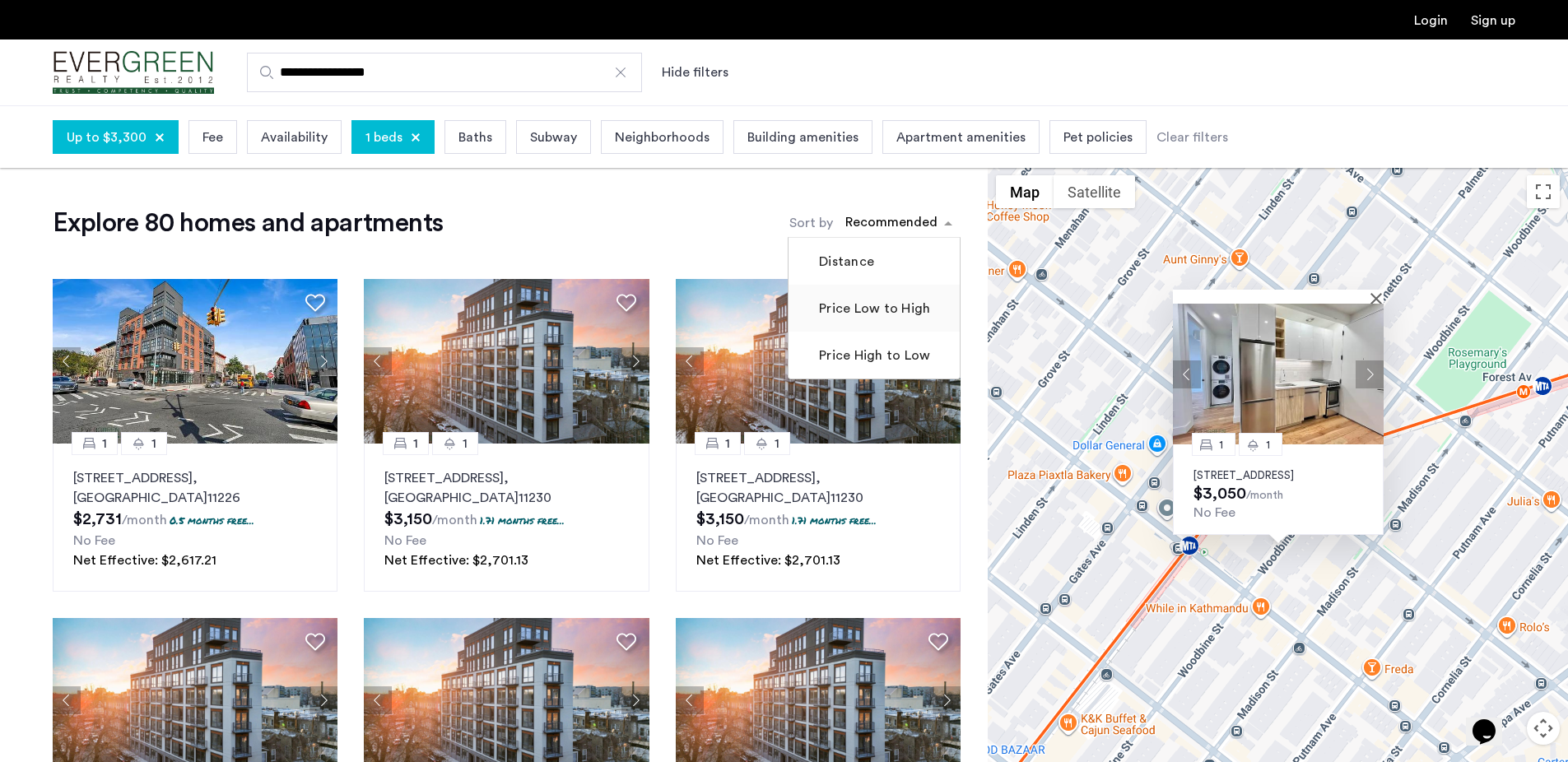
click at [907, 313] on label "Price Low to High" at bounding box center [872, 308] width 115 height 20
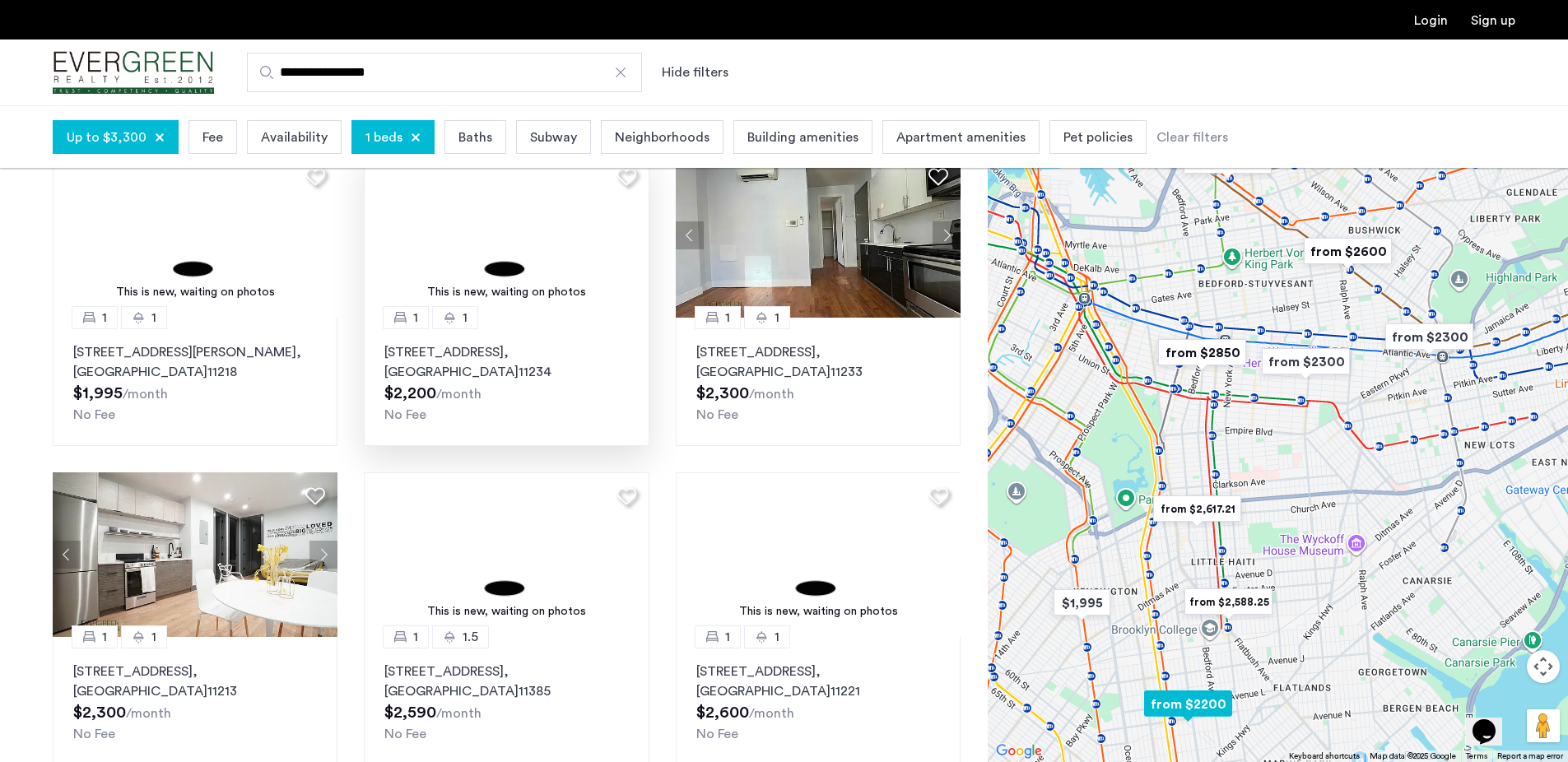
scroll to position [312, 0]
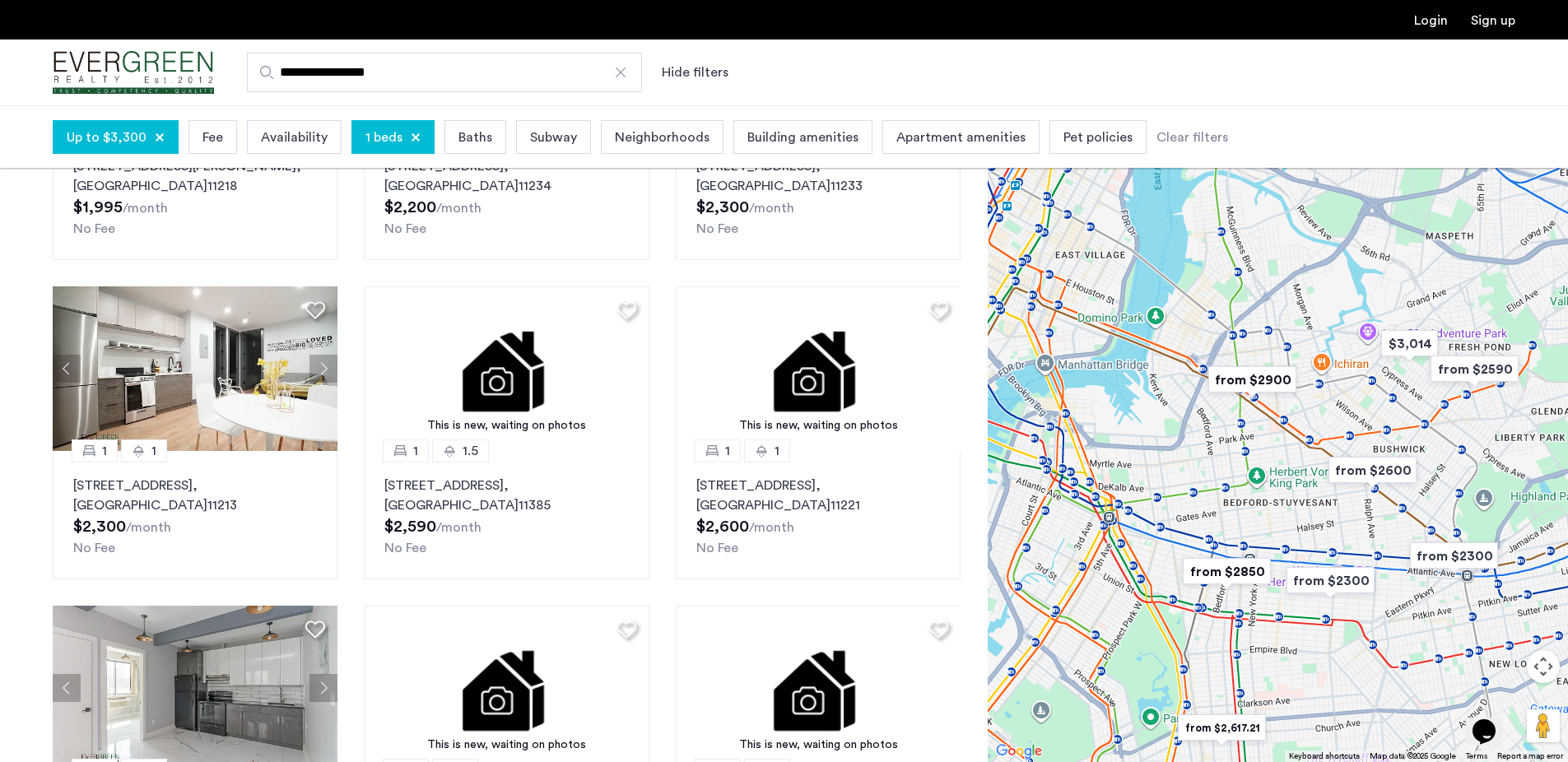
drag, startPoint x: 1287, startPoint y: 305, endPoint x: 1311, endPoint y: 524, distance: 220.3
click at [1311, 524] on div at bounding box center [1278, 434] width 581 height 657
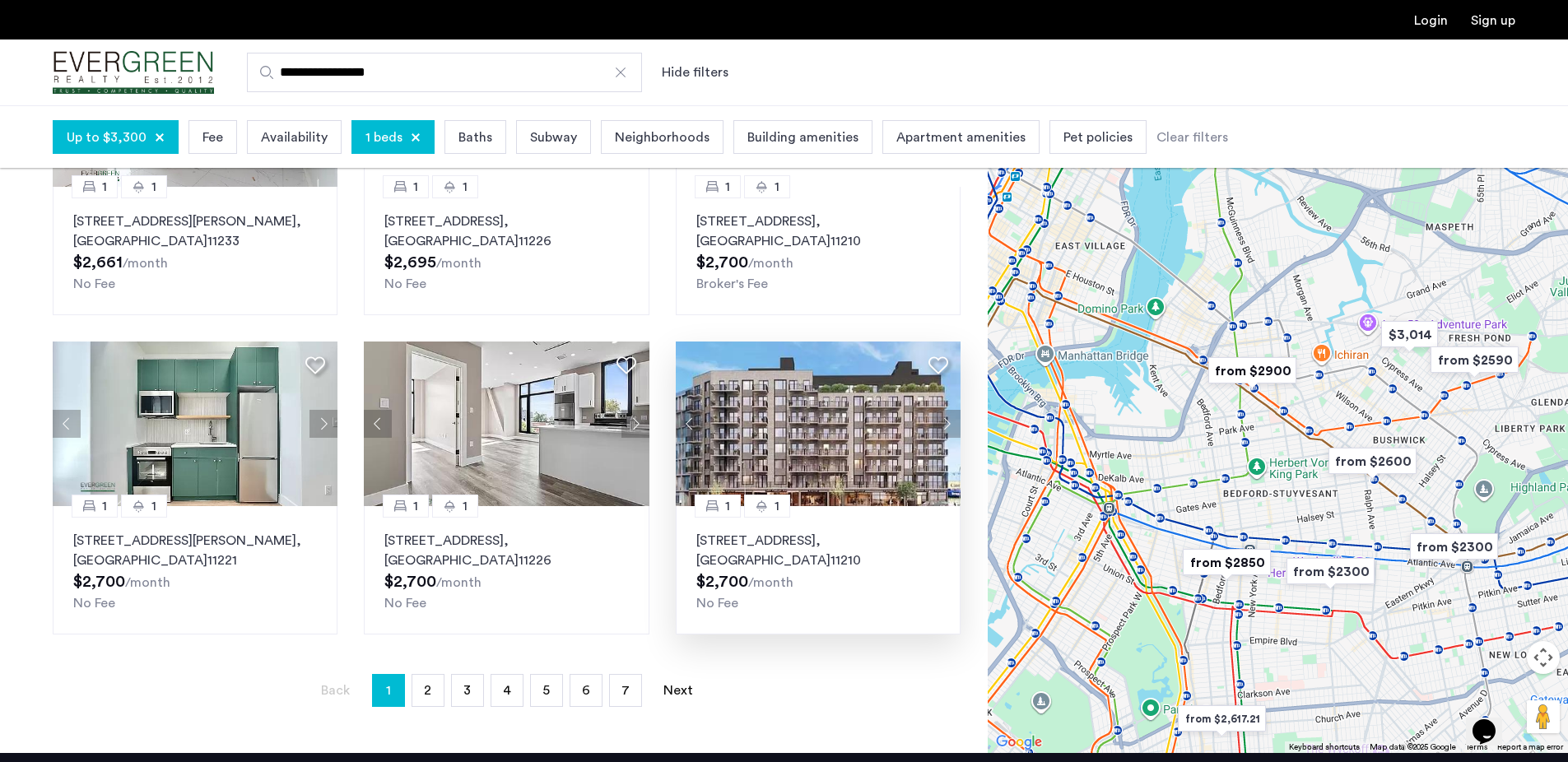
scroll to position [833, 0]
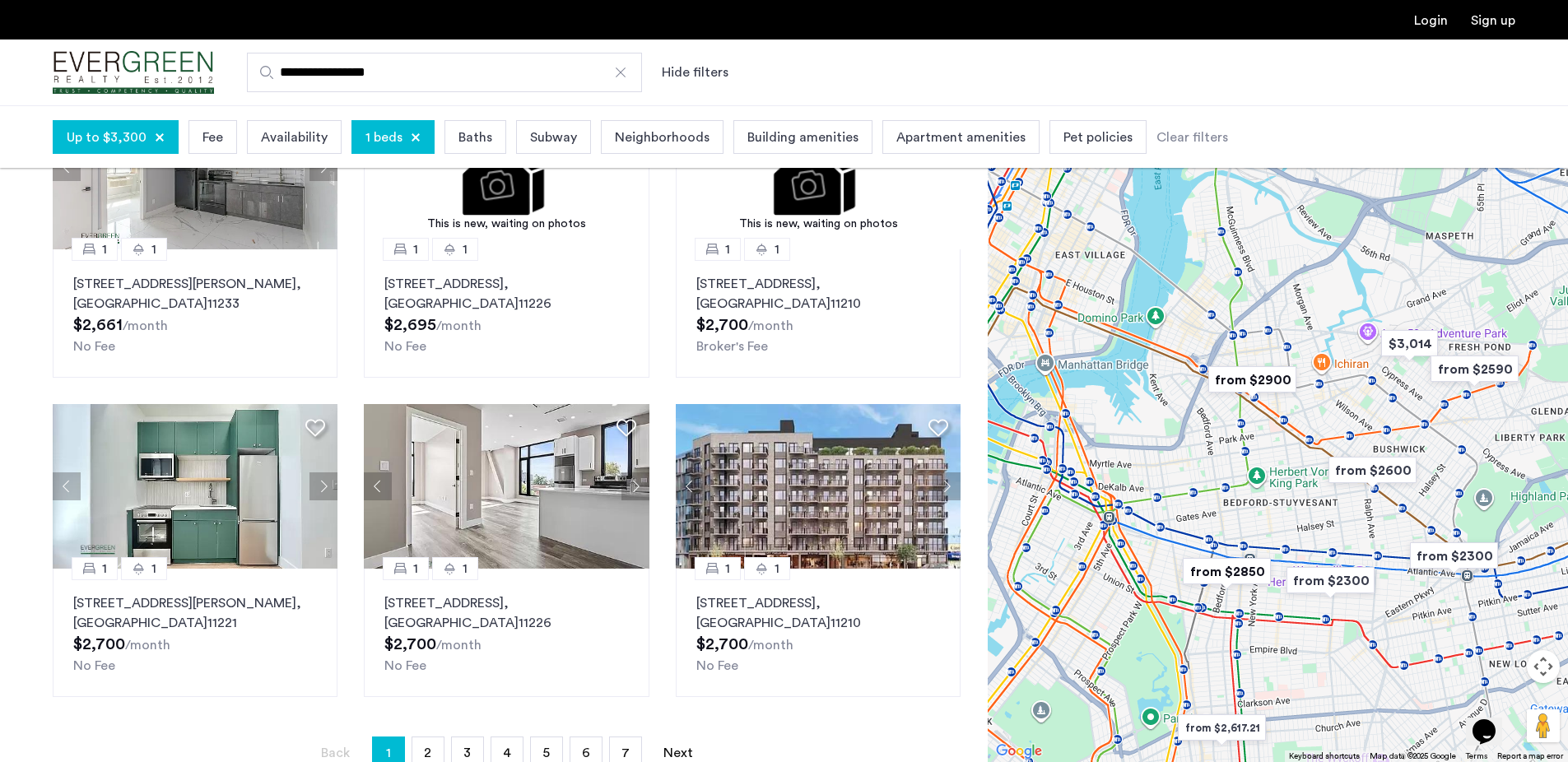
click at [1266, 386] on img "from $2900" at bounding box center [1253, 380] width 102 height 37
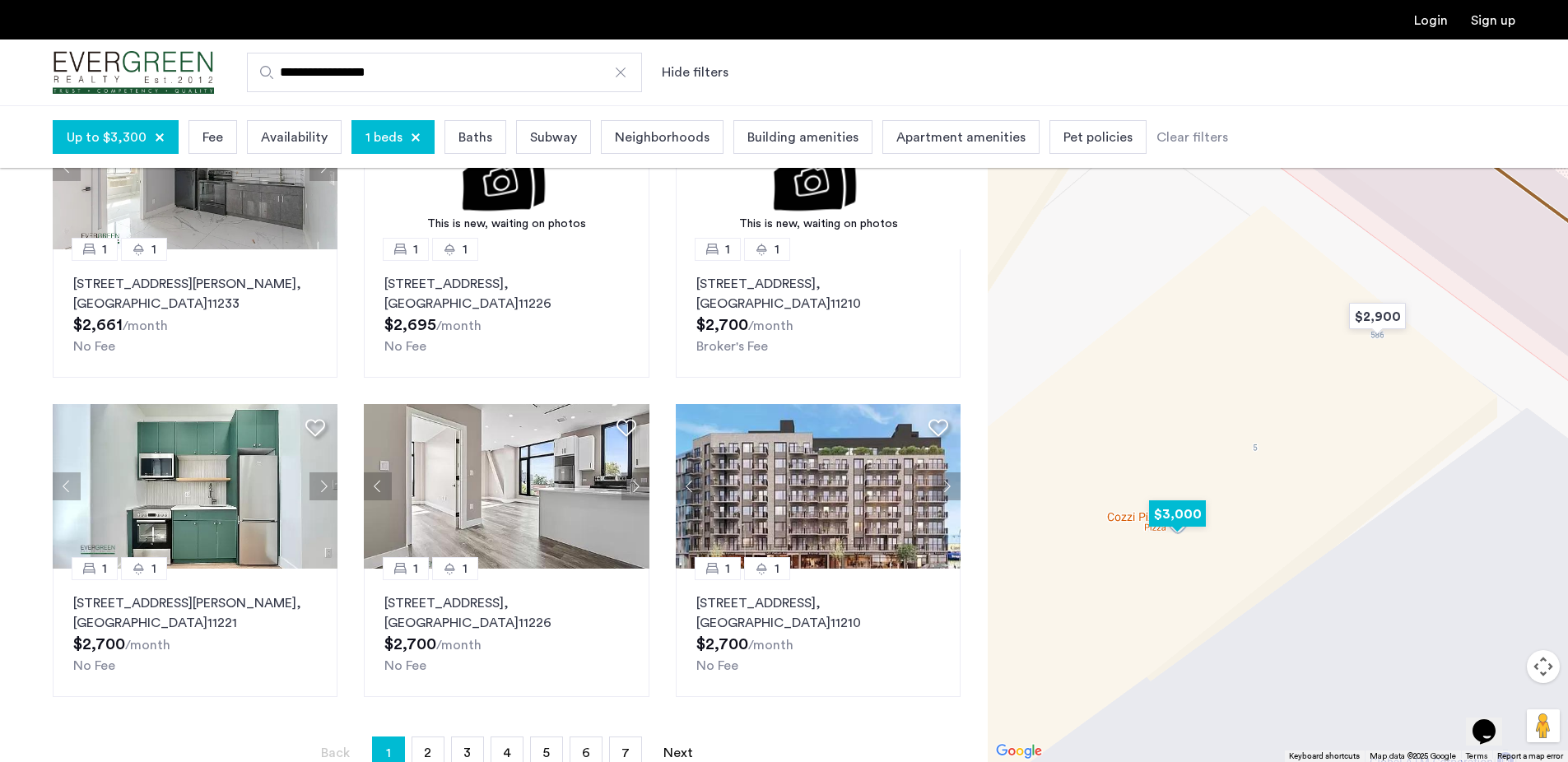
click at [1194, 512] on img "$3,000" at bounding box center [1178, 514] width 70 height 37
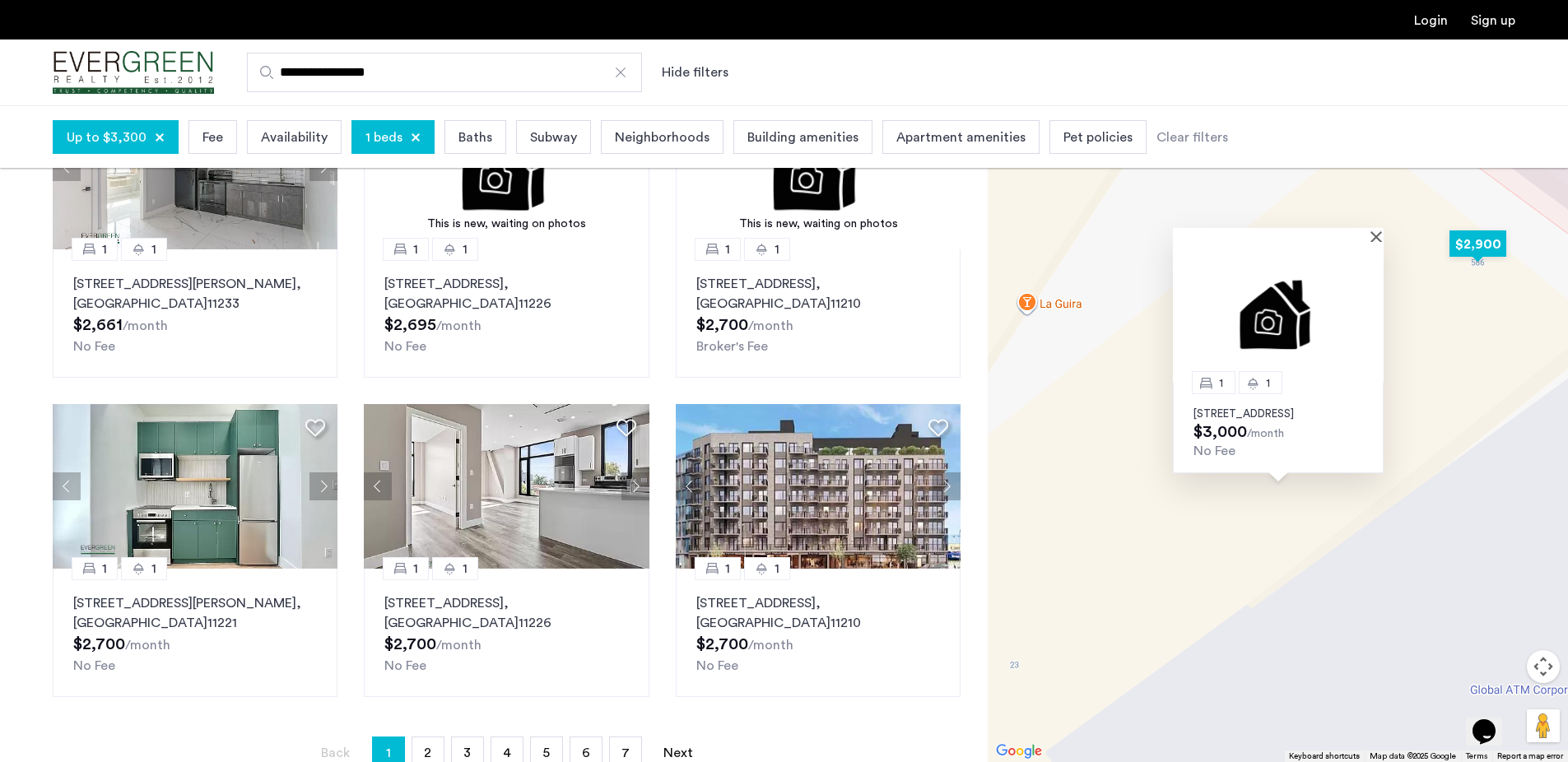
click at [1489, 236] on img "$2,900" at bounding box center [1479, 244] width 70 height 37
click at [1487, 243] on img "$2,900" at bounding box center [1479, 244] width 70 height 37
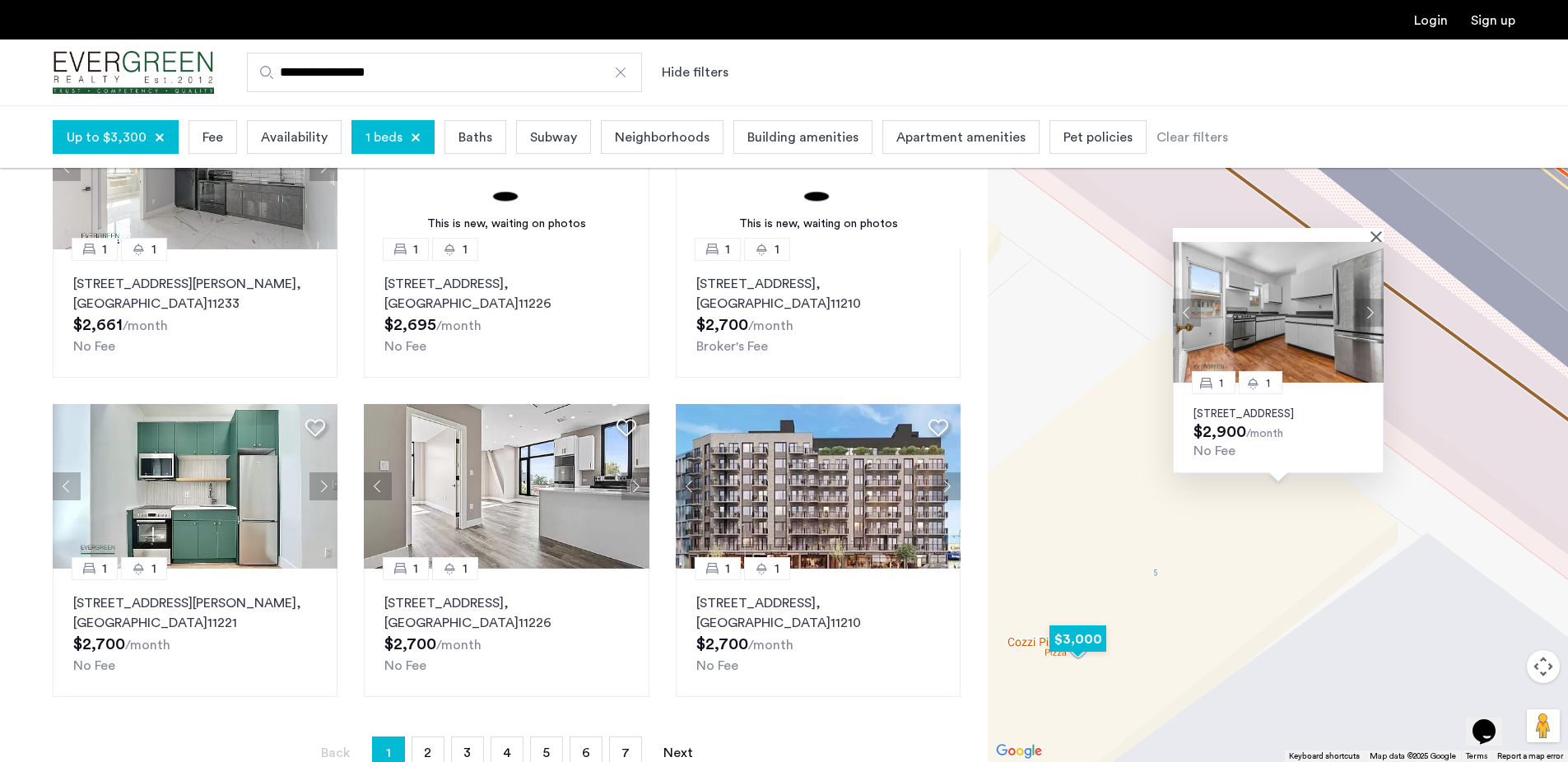
click at [1097, 653] on img "$3,000" at bounding box center [1078, 639] width 70 height 37
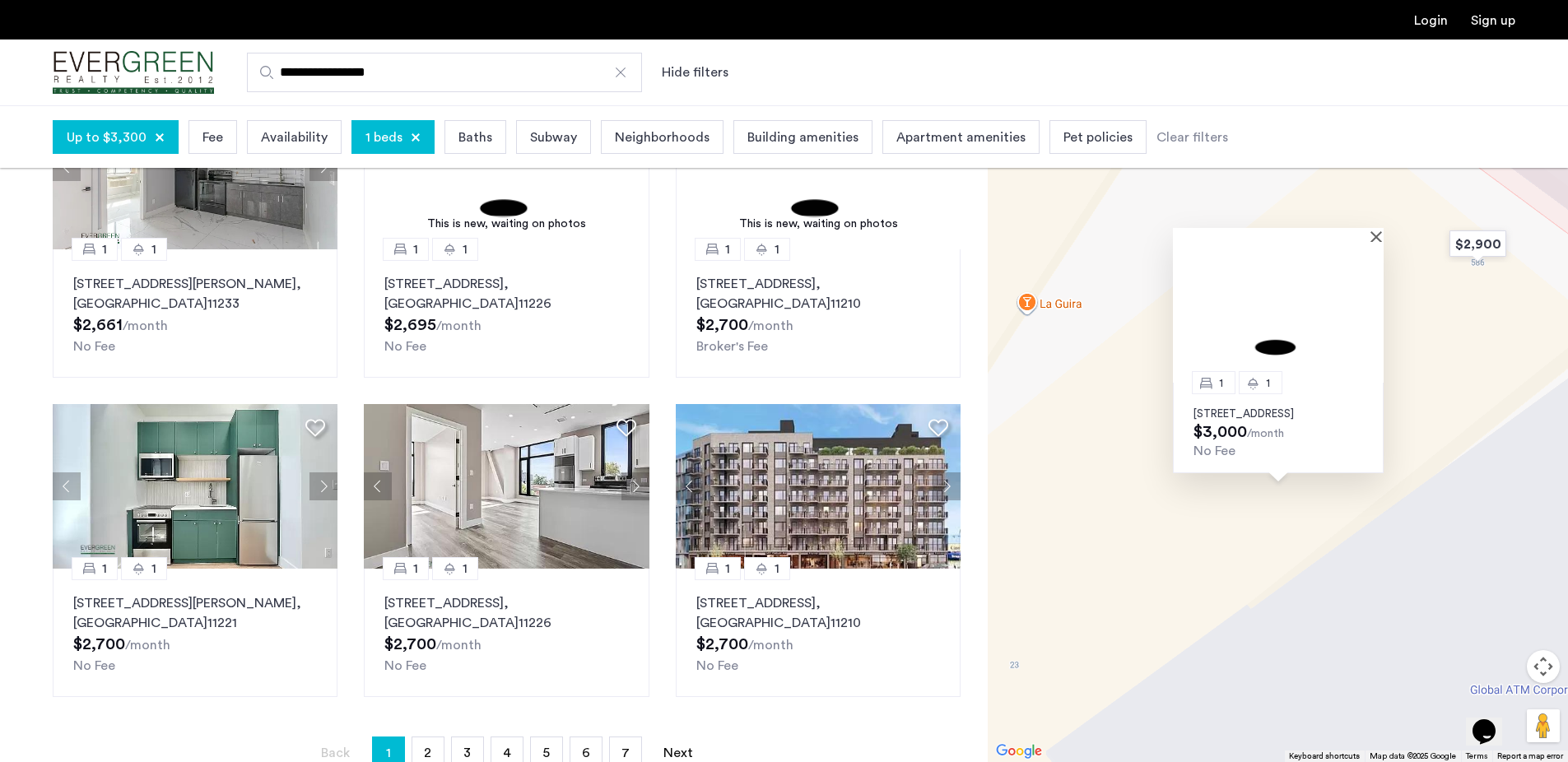
click at [1272, 408] on p "584 Broadway, Unit 2A, Brooklyn, NY 11206" at bounding box center [1279, 413] width 170 height 13
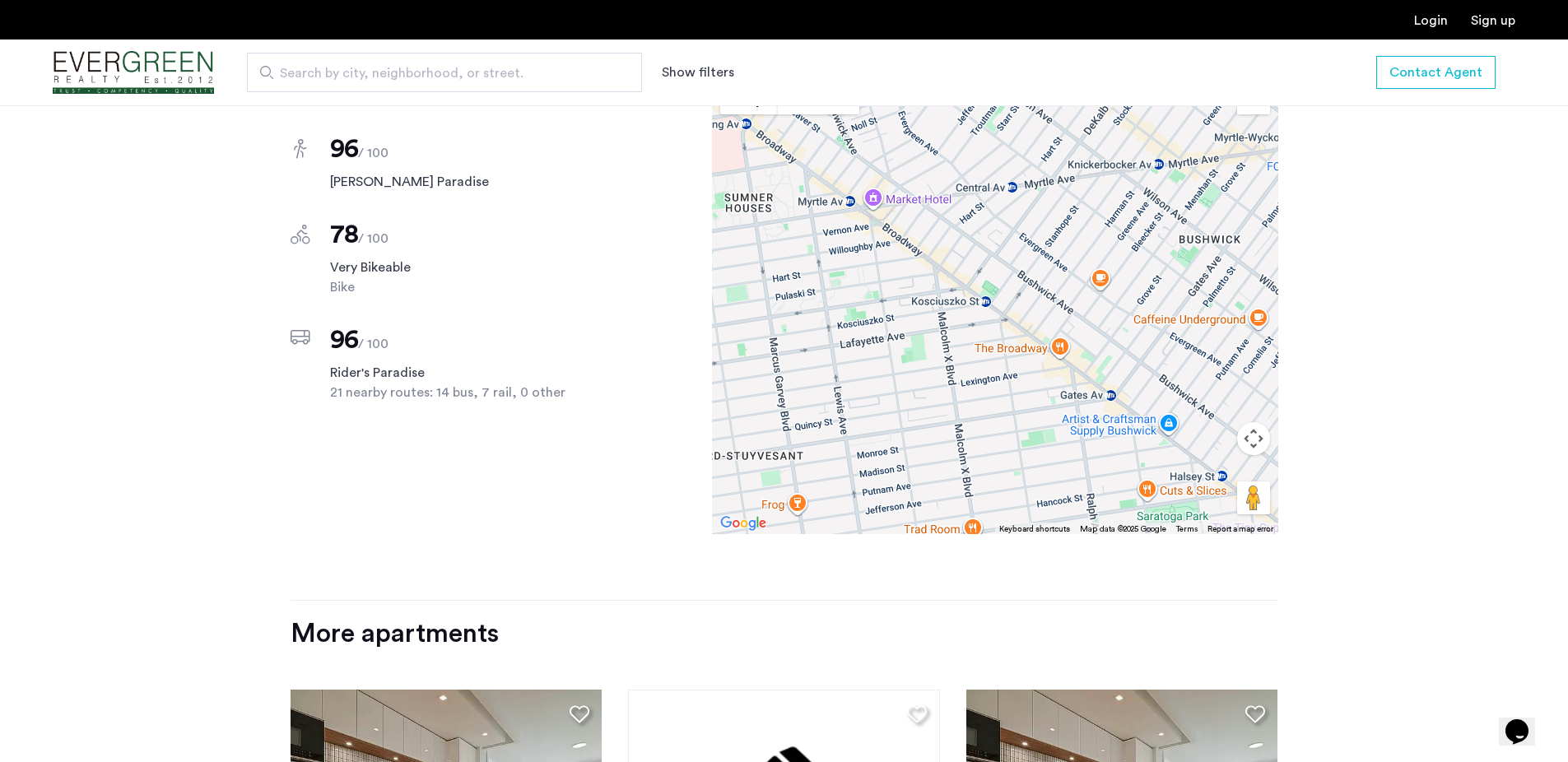
scroll to position [1870, 0]
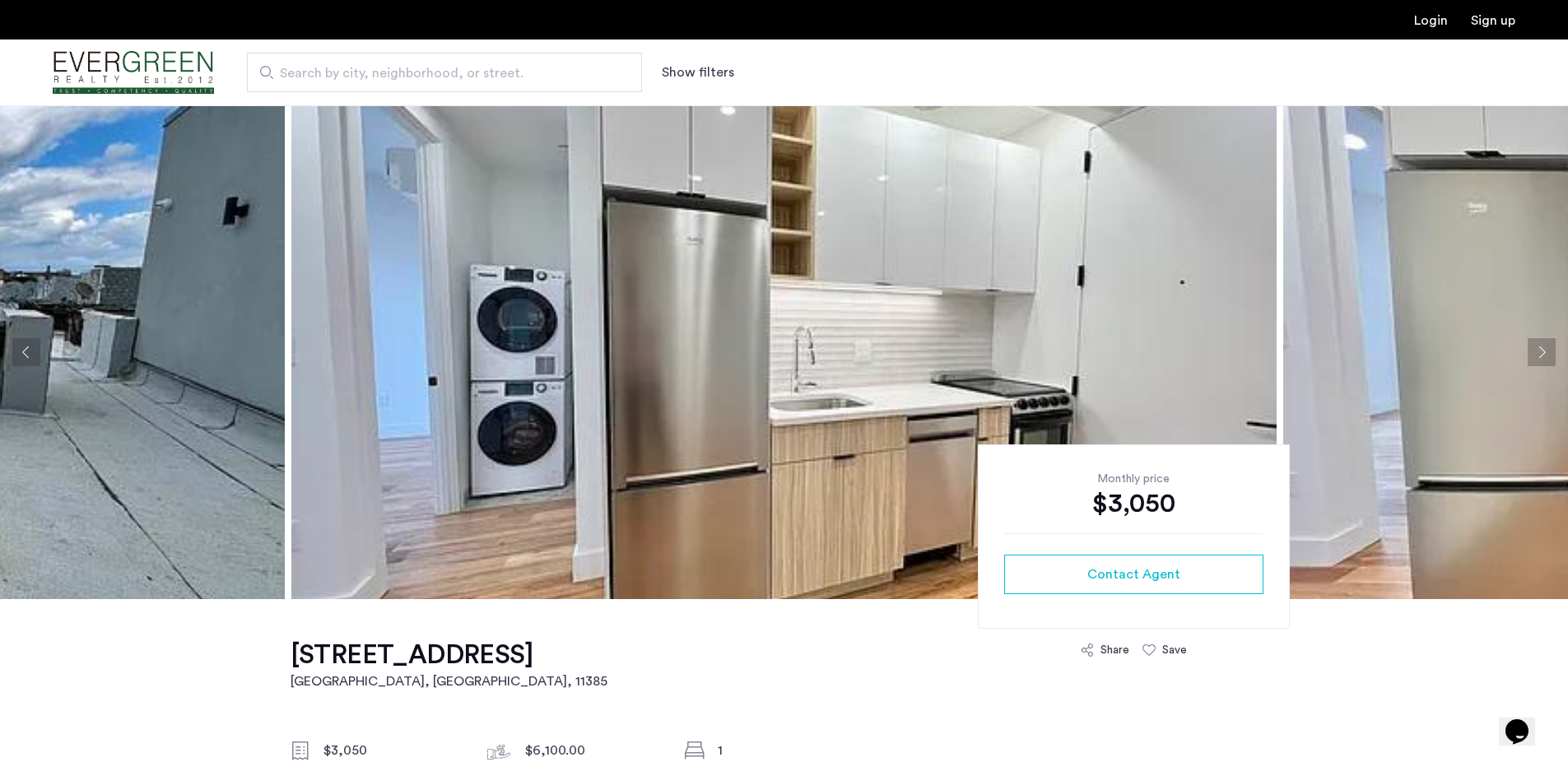
click at [457, 314] on img at bounding box center [784, 352] width 985 height 494
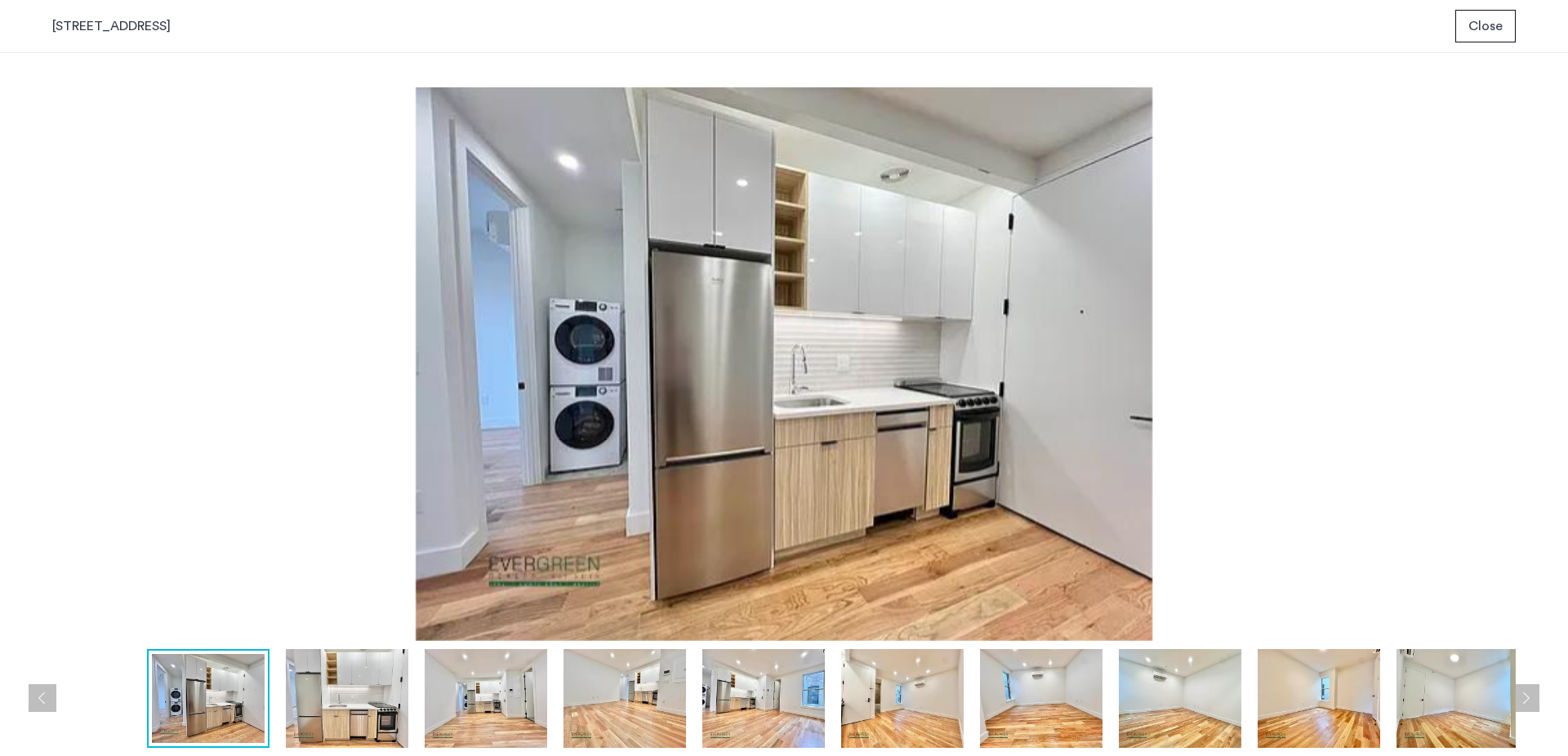
click at [219, 700] on img at bounding box center [208, 699] width 113 height 89
click at [346, 695] on img at bounding box center [347, 699] width 122 height 99
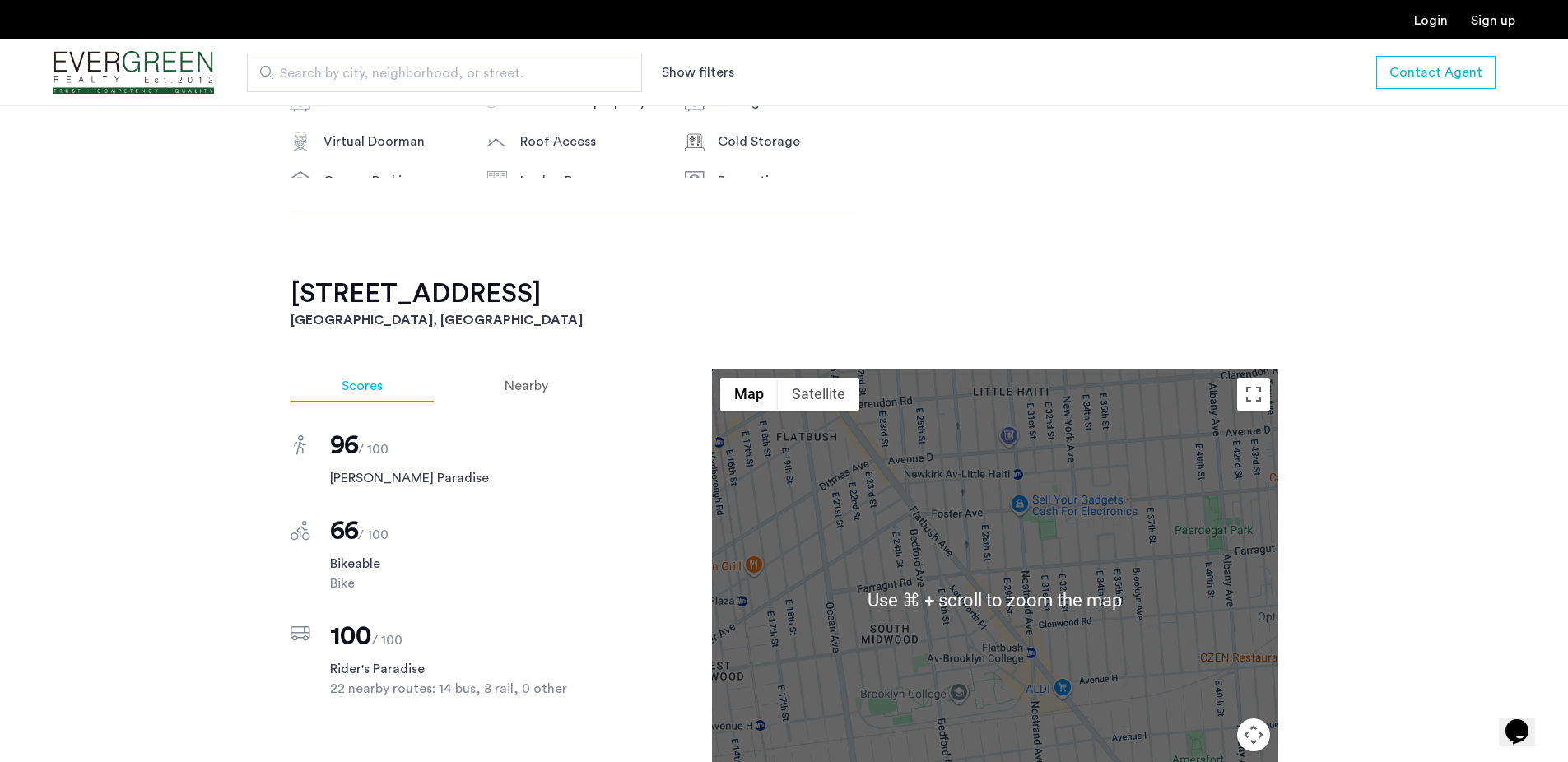
scroll to position [1440, 0]
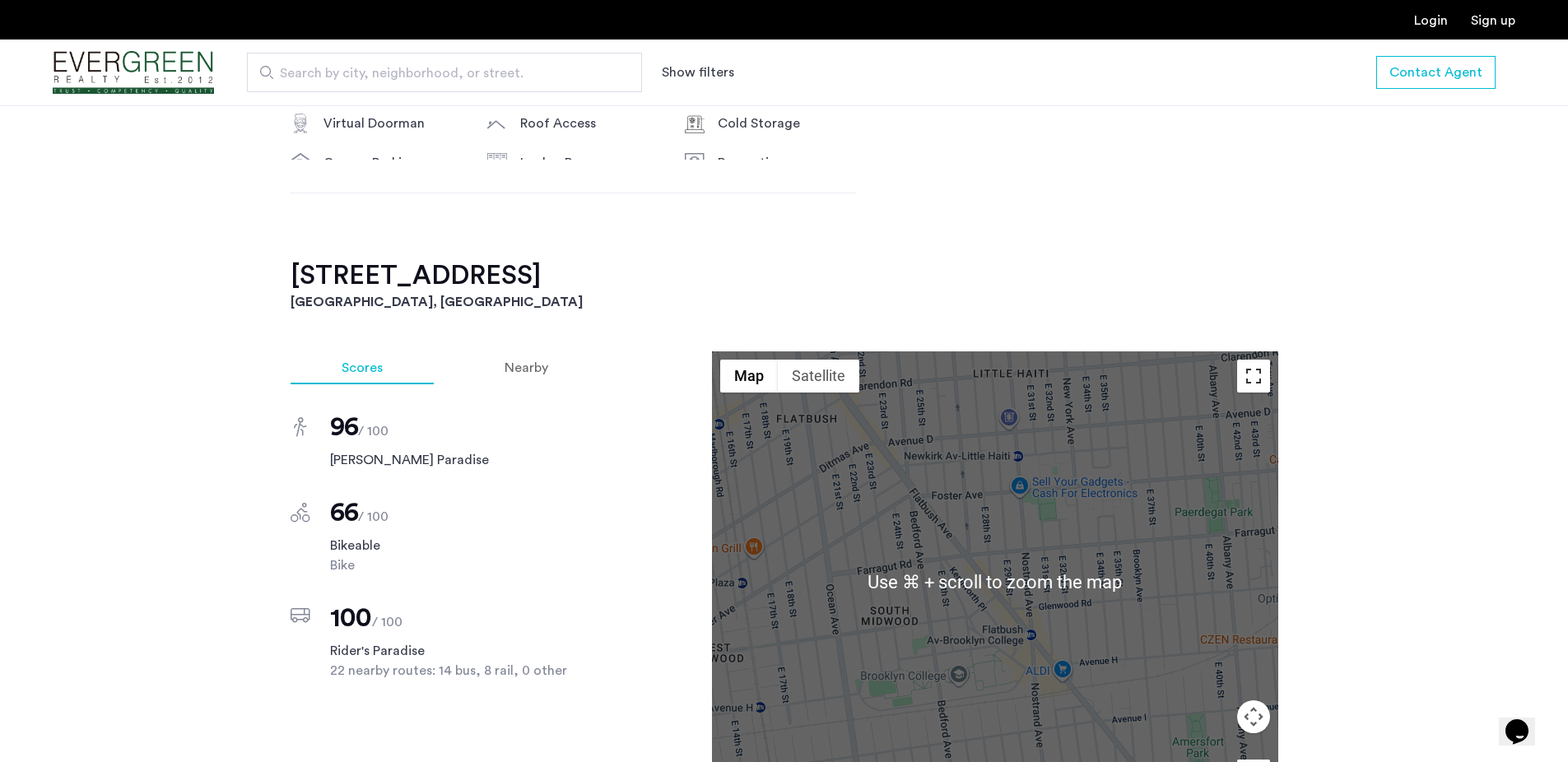
click at [1247, 360] on button "Toggle fullscreen view" at bounding box center [1254, 377] width 33 height 33
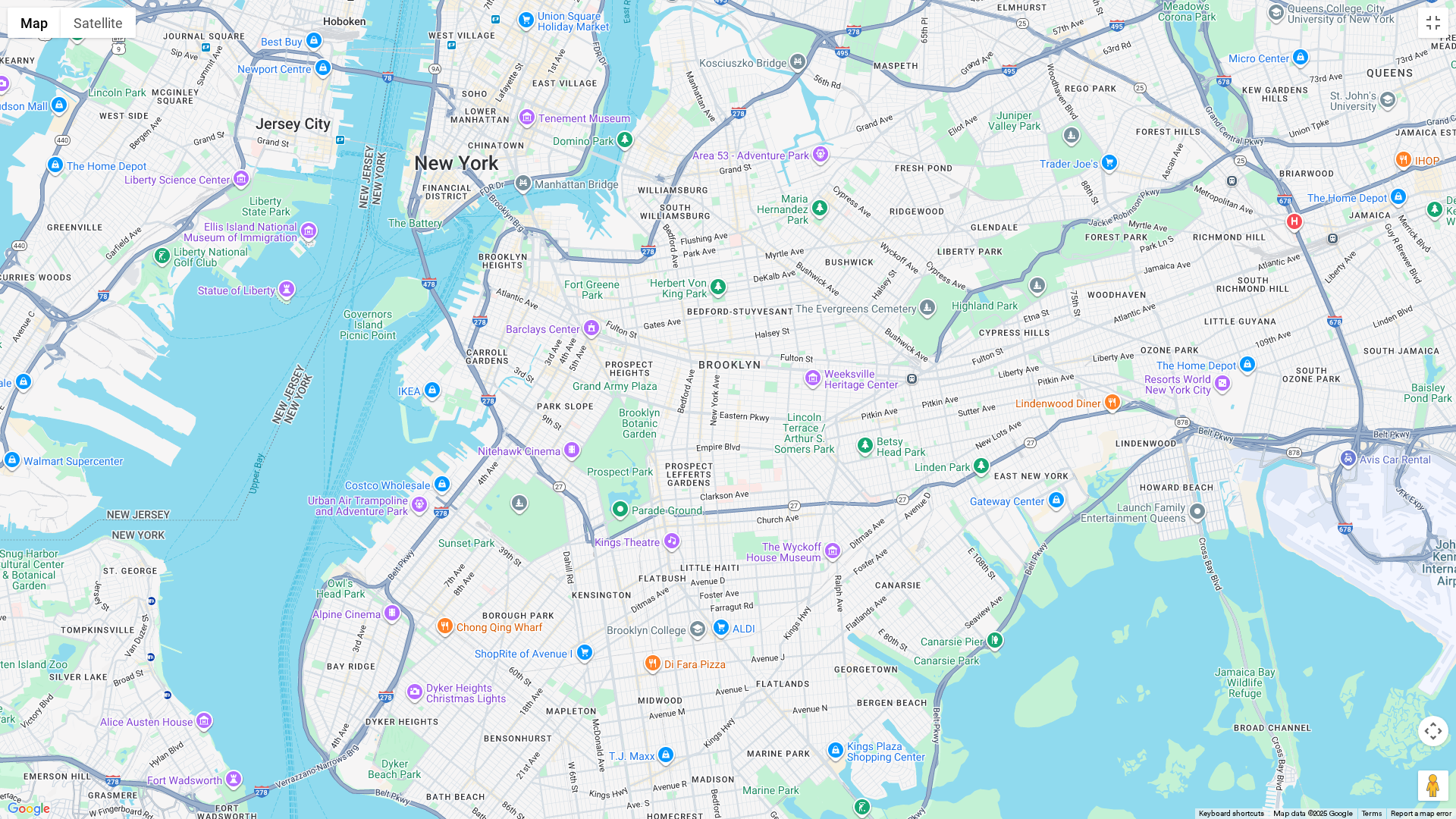
drag, startPoint x: 791, startPoint y: 257, endPoint x: 715, endPoint y: 560, distance: 312.4
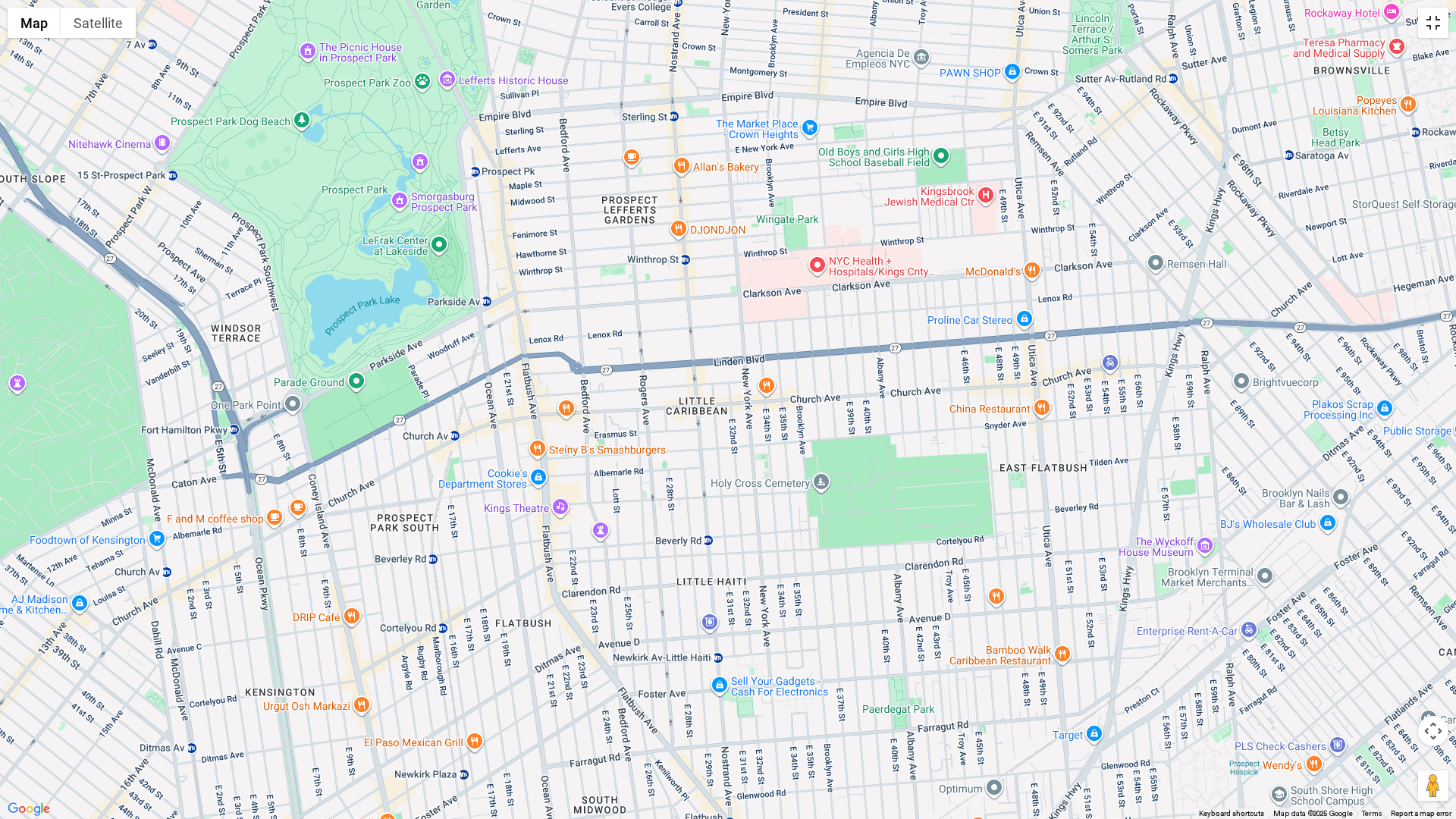
click at [1438, 22] on button "Toggle fullscreen view" at bounding box center [1433, 23] width 31 height 31
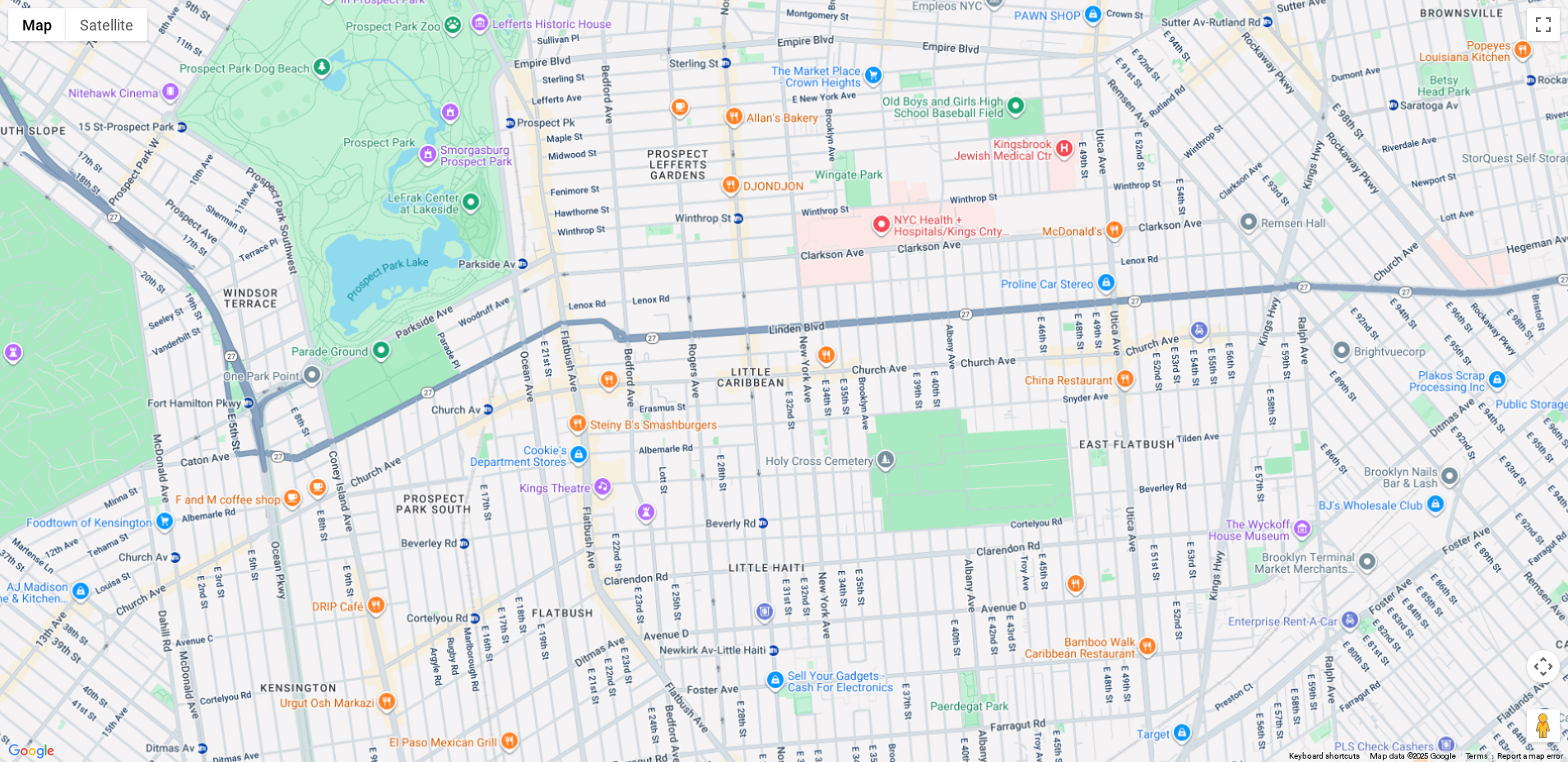
scroll to position [1702, 0]
